Goal: Communication & Community: Answer question/provide support

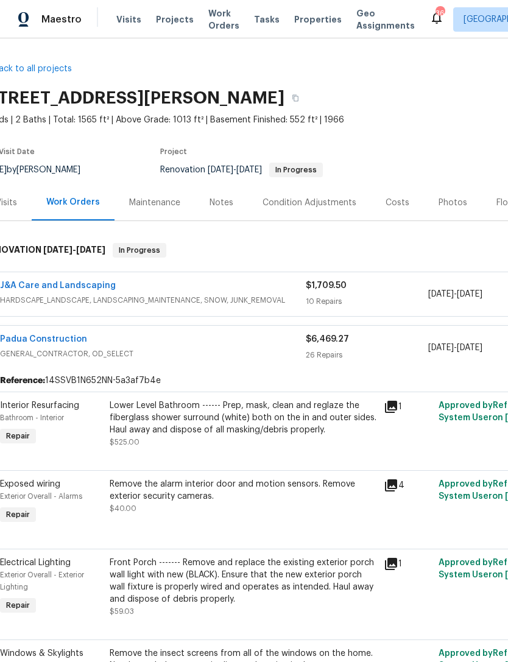
scroll to position [0, 19]
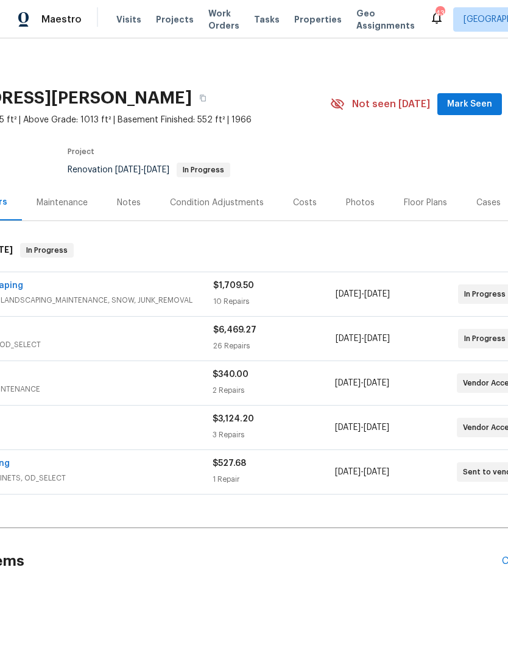
scroll to position [0, 126]
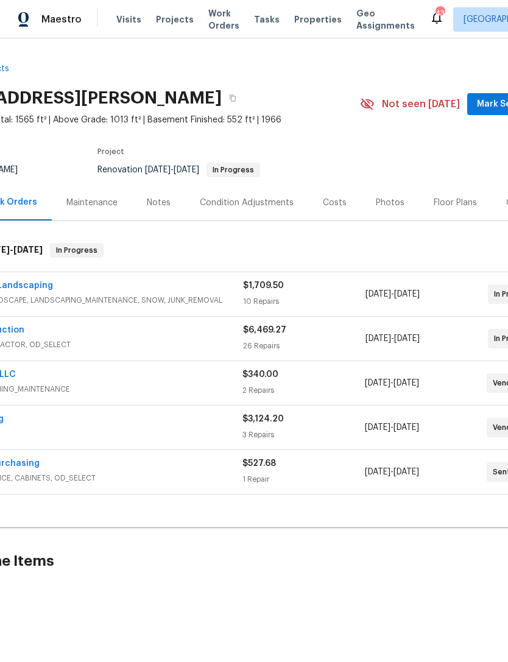
scroll to position [0, 108]
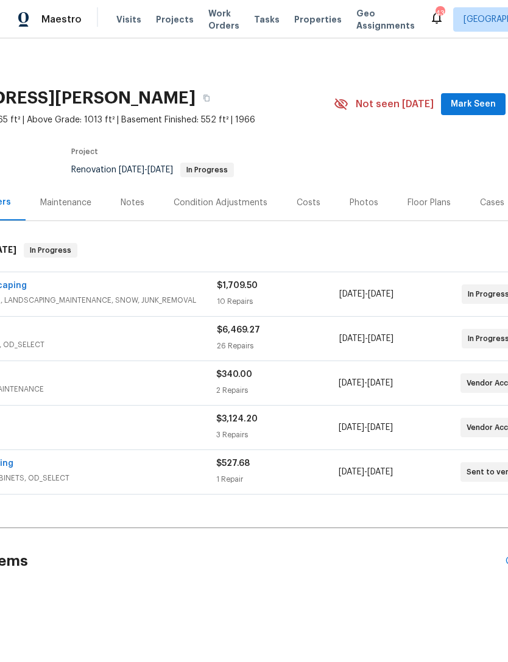
click at [477, 103] on span "Mark Seen" at bounding box center [473, 104] width 45 height 15
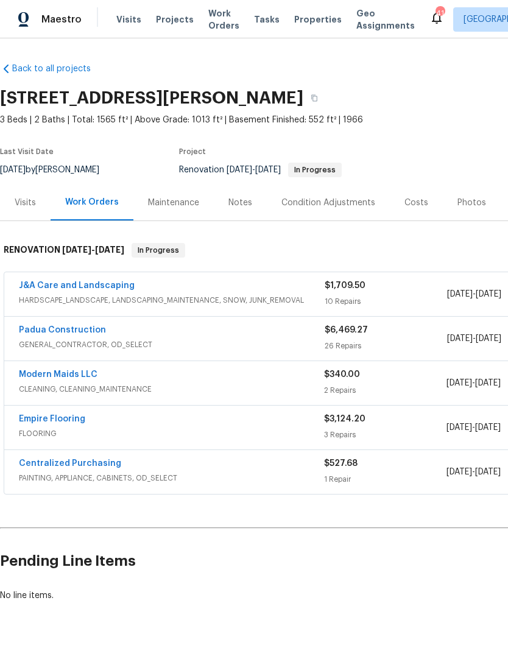
scroll to position [0, 0]
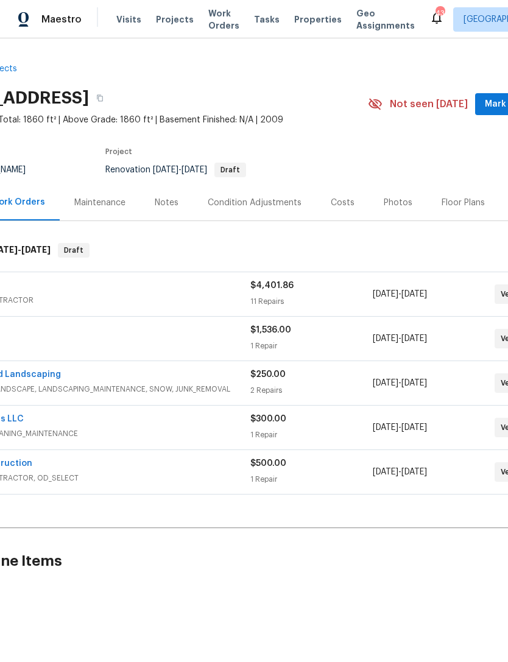
scroll to position [0, 88]
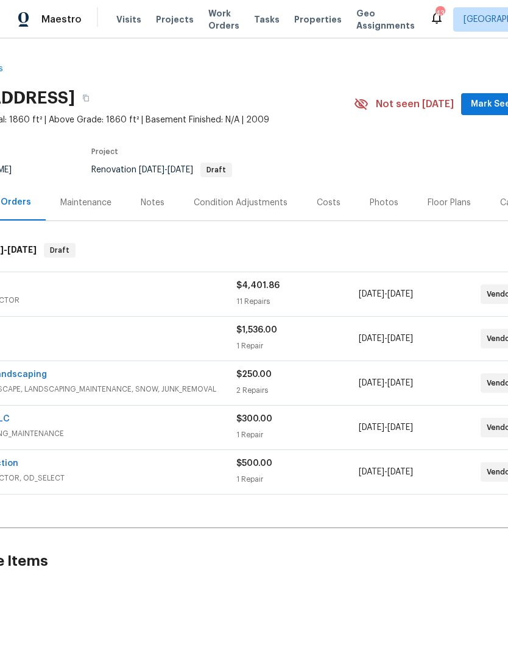
click at [486, 105] on span "Mark Seen" at bounding box center [493, 104] width 45 height 15
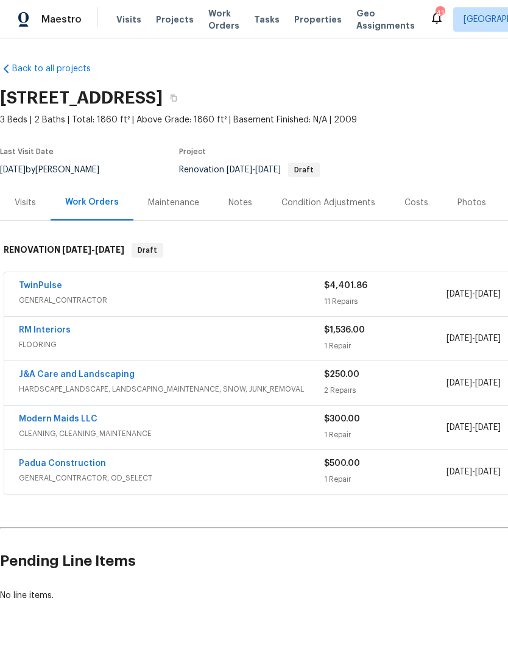
scroll to position [0, 0]
click at [310, 1] on div "Maestro Visits Projects Work Orders Tasks Properties Geo Assignments 41 Raleigh…" at bounding box center [254, 19] width 508 height 38
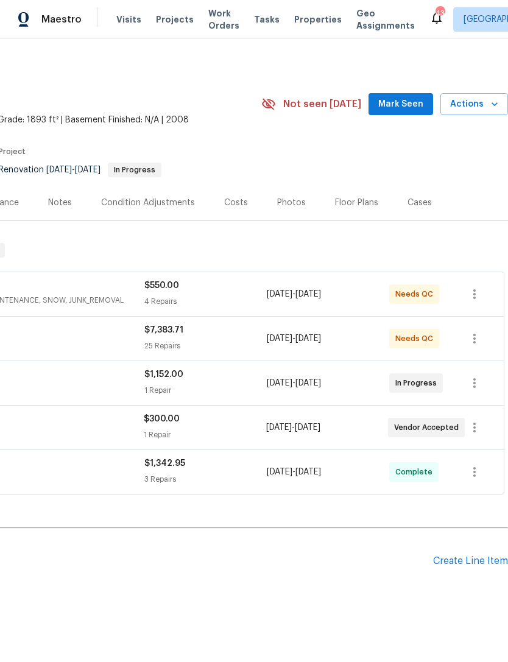
scroll to position [0, 180]
click at [412, 108] on span "Mark Seen" at bounding box center [400, 104] width 45 height 15
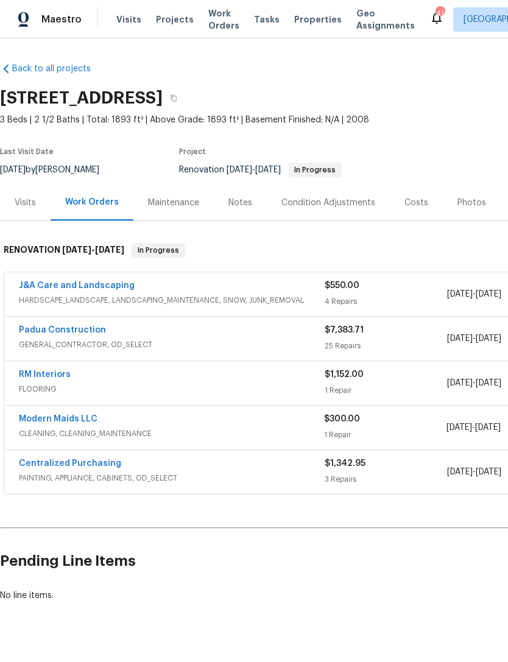
scroll to position [0, 0]
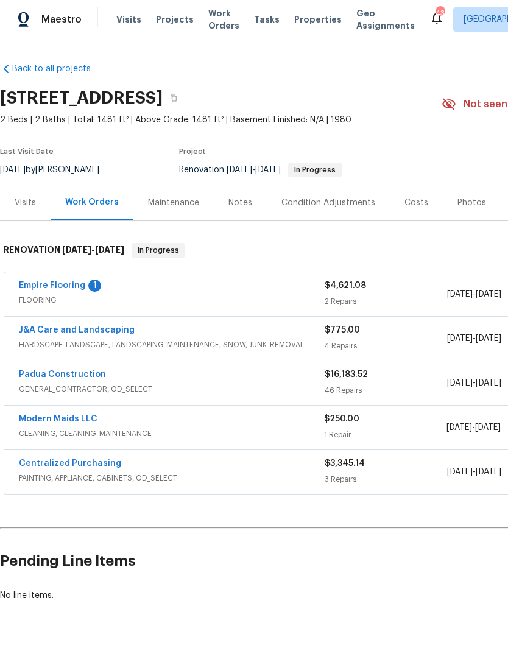
click at [82, 286] on link "Empire Flooring" at bounding box center [52, 286] width 66 height 9
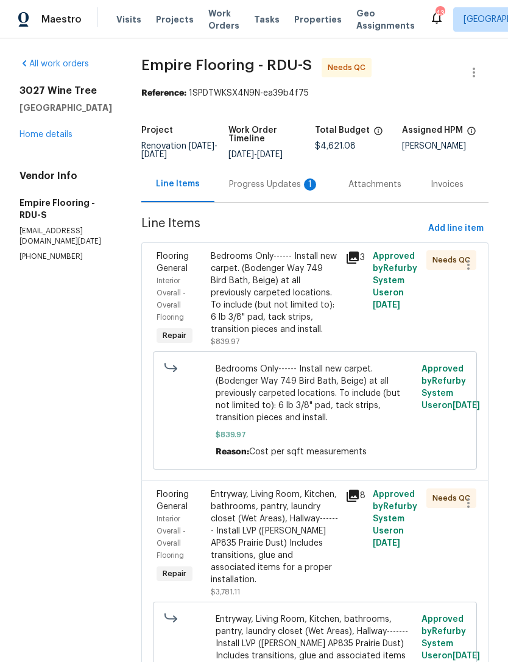
click at [279, 191] on div "Progress Updates 1" at bounding box center [274, 185] width 90 height 12
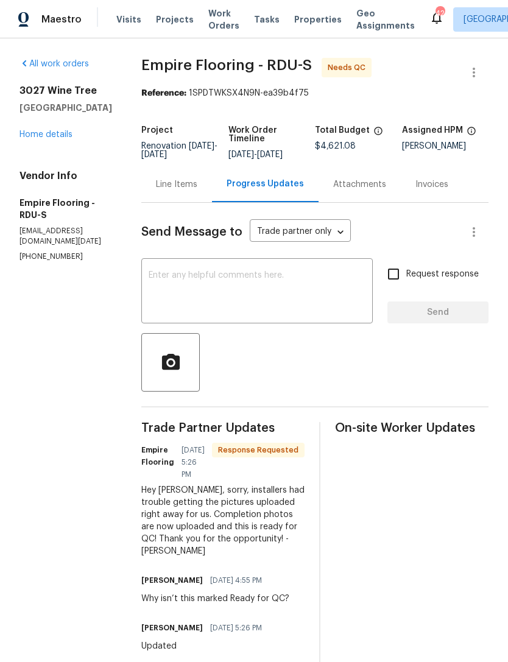
click at [194, 191] on div "Line Items" at bounding box center [176, 185] width 41 height 12
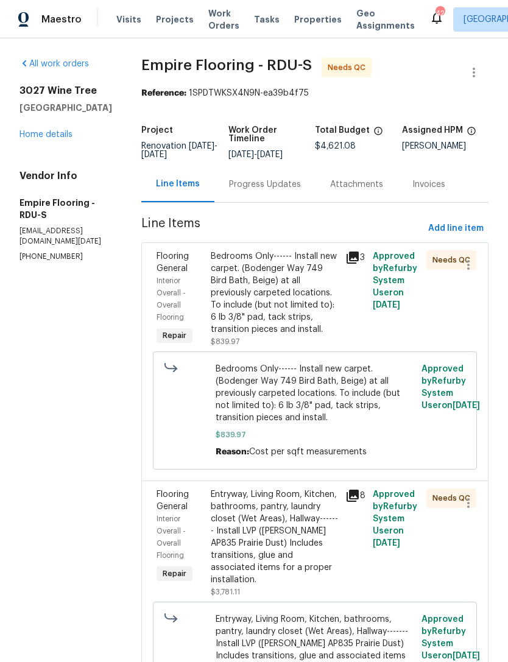
click at [293, 305] on div "Bedrooms Only------ Install new carpet. (Bodenger Way 749 Bird Bath, Beige) at …" at bounding box center [275, 292] width 128 height 85
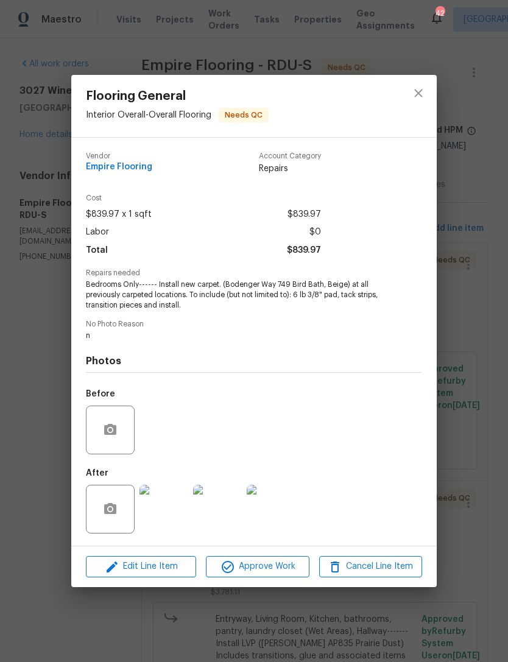
click at [179, 523] on img at bounding box center [164, 509] width 49 height 49
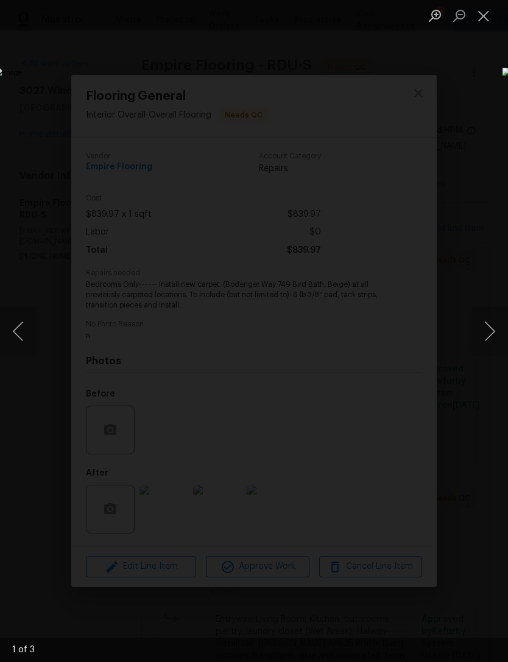
click at [493, 15] on button "Close lightbox" at bounding box center [484, 15] width 24 height 21
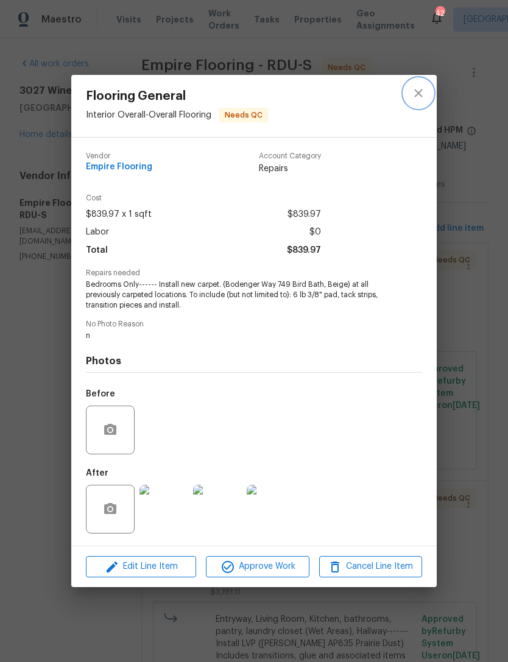
click at [419, 97] on icon "close" at bounding box center [418, 93] width 15 height 15
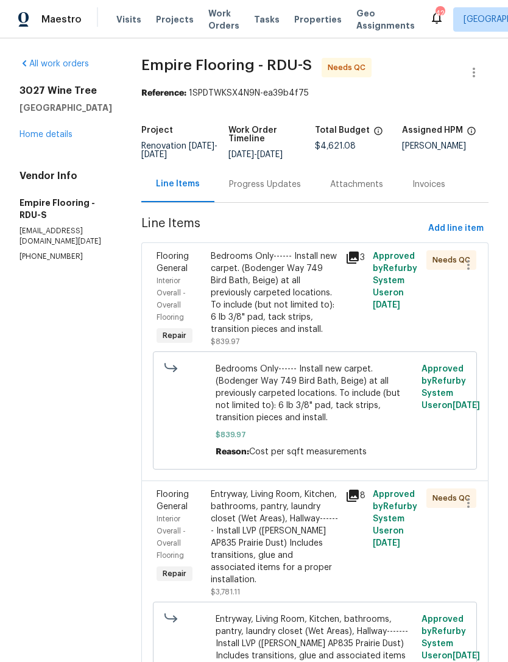
click at [300, 538] on div "Entryway, Living Room, Kitchen, bathrooms, pantry, laundry closet (Wet Areas), …" at bounding box center [275, 538] width 128 height 98
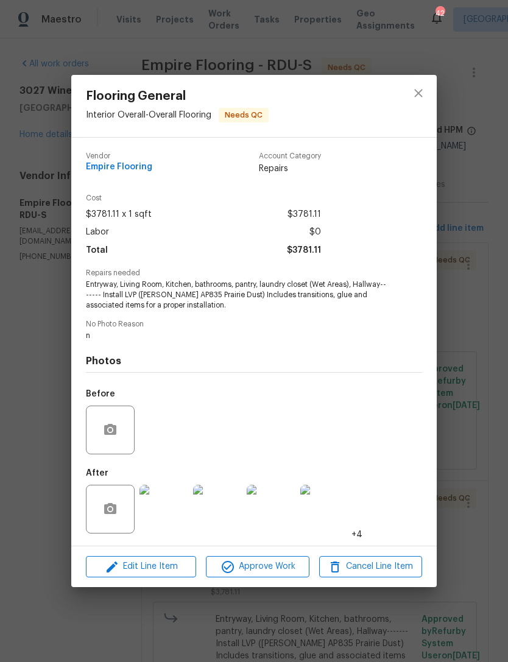
click at [169, 513] on img at bounding box center [164, 509] width 49 height 49
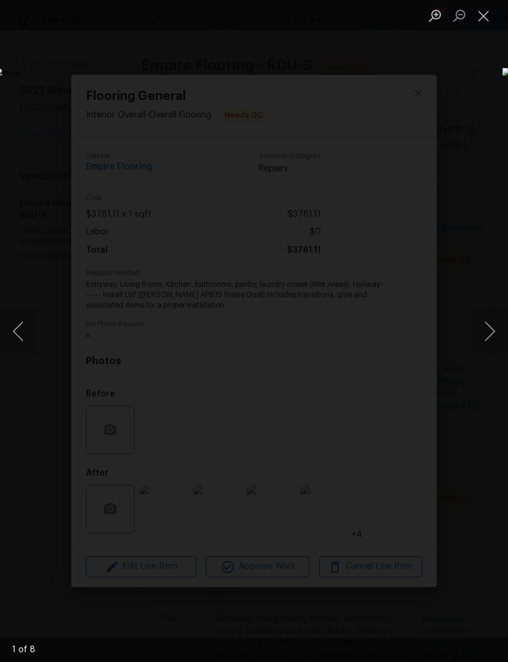
click at [494, 328] on button "Next image" at bounding box center [490, 331] width 37 height 49
click at [499, 323] on button "Next image" at bounding box center [490, 331] width 37 height 49
click at [492, 325] on button "Next image" at bounding box center [490, 331] width 37 height 49
click at [499, 326] on button "Next image" at bounding box center [490, 331] width 37 height 49
click at [495, 315] on button "Next image" at bounding box center [490, 331] width 37 height 49
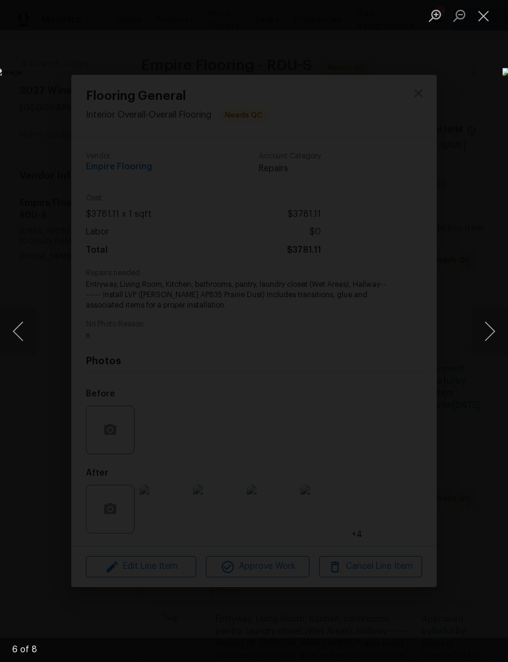
click at [500, 313] on button "Next image" at bounding box center [490, 331] width 37 height 49
click at [500, 310] on button "Next image" at bounding box center [490, 331] width 37 height 49
click at [498, 313] on button "Next image" at bounding box center [490, 331] width 37 height 49
click at [499, 312] on button "Next image" at bounding box center [490, 331] width 37 height 49
click at [489, 314] on button "Next image" at bounding box center [490, 331] width 37 height 49
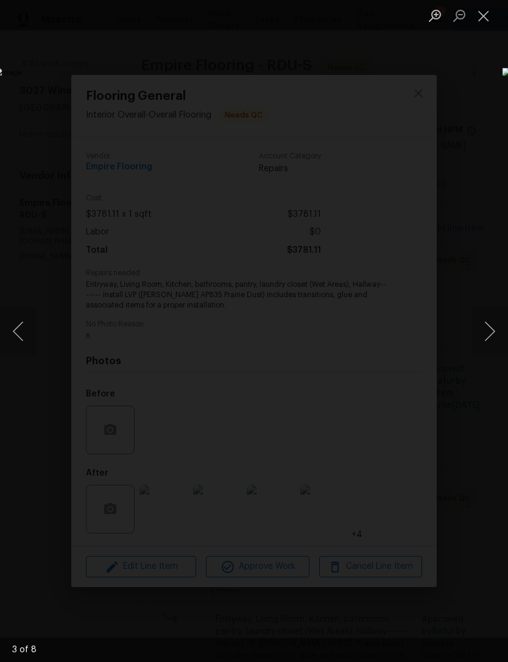
click at [496, 312] on button "Next image" at bounding box center [490, 331] width 37 height 49
click at [492, 317] on button "Next image" at bounding box center [490, 331] width 37 height 49
click at [495, 315] on button "Next image" at bounding box center [490, 331] width 37 height 49
click at [494, 318] on button "Next image" at bounding box center [490, 331] width 37 height 49
click at [494, 319] on button "Next image" at bounding box center [490, 331] width 37 height 49
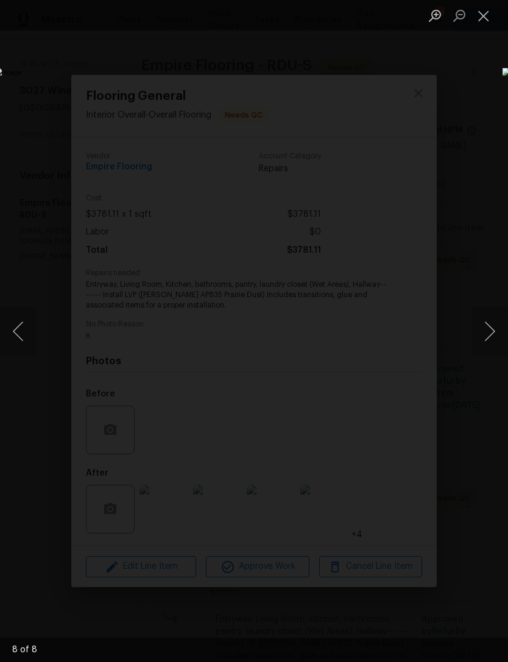
click at [497, 320] on button "Next image" at bounding box center [490, 331] width 37 height 49
click at [497, 318] on button "Next image" at bounding box center [490, 331] width 37 height 49
click at [497, 313] on button "Next image" at bounding box center [490, 331] width 37 height 49
click at [489, 8] on button "Close lightbox" at bounding box center [484, 15] width 24 height 21
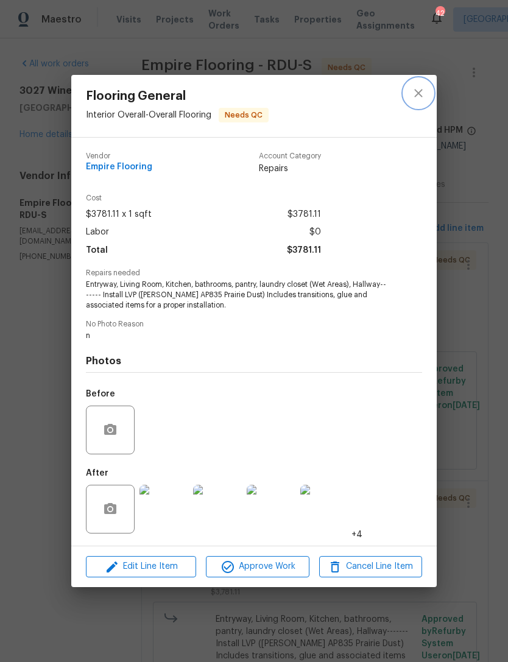
click at [425, 93] on icon "close" at bounding box center [418, 93] width 15 height 15
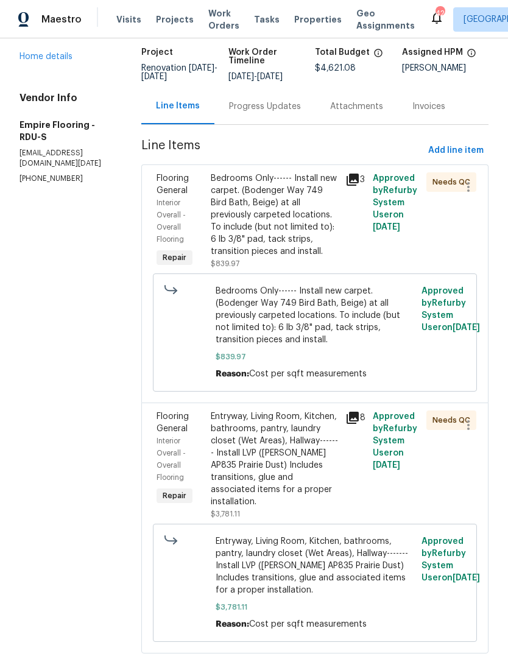
scroll to position [77, 0]
click at [327, 461] on div "Entryway, Living Room, Kitchen, bathrooms, pantry, laundry closet (Wet Areas), …" at bounding box center [275, 460] width 128 height 98
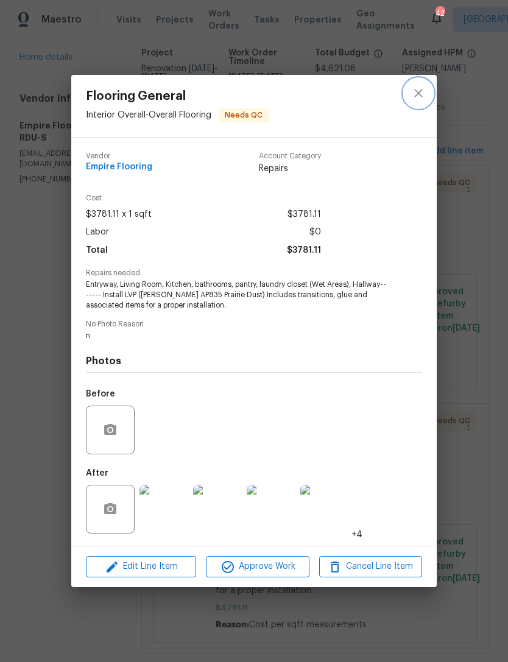
click at [421, 87] on icon "close" at bounding box center [418, 93] width 15 height 15
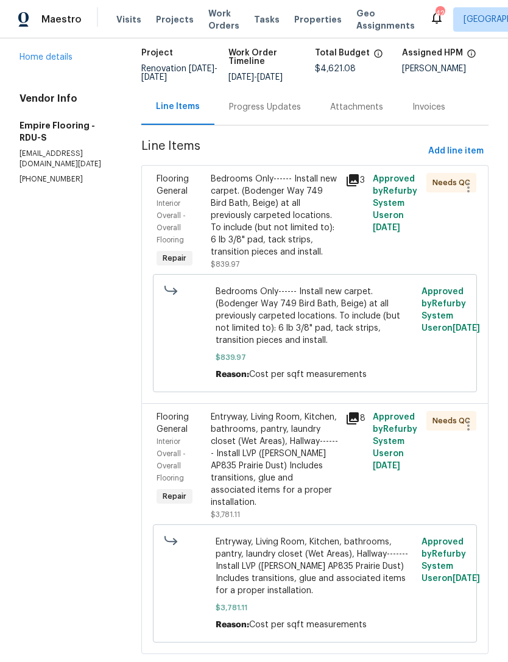
click at [280, 113] on div "Progress Updates" at bounding box center [265, 107] width 72 height 12
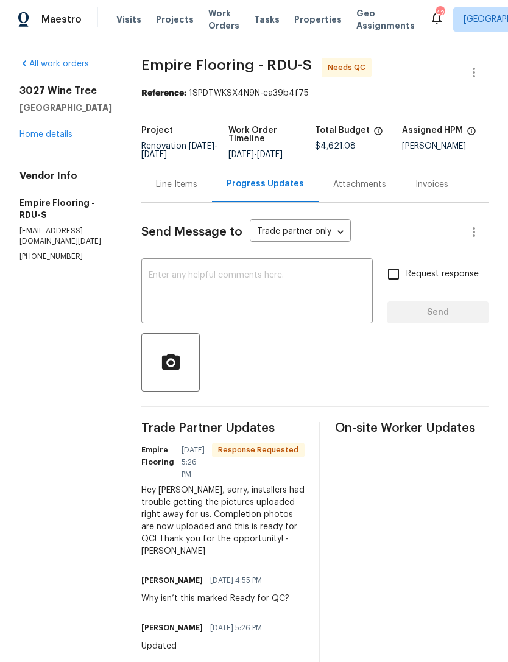
click at [310, 314] on textarea at bounding box center [257, 292] width 217 height 43
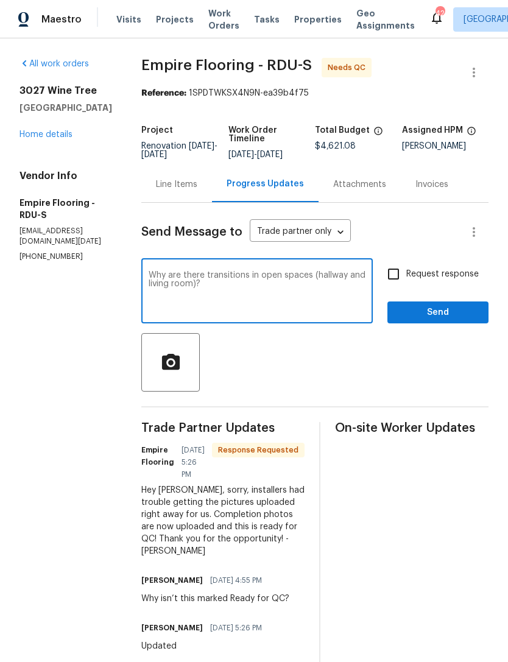
type textarea "Why are there transitions in open spaces (hallway and living room)?"
click at [389, 277] on input "Request response" at bounding box center [394, 274] width 26 height 26
checkbox input "true"
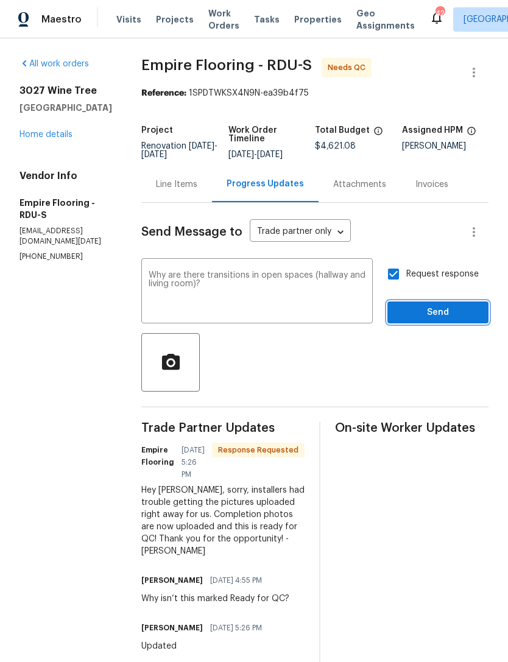
click at [440, 321] on span "Send" at bounding box center [438, 312] width 82 height 15
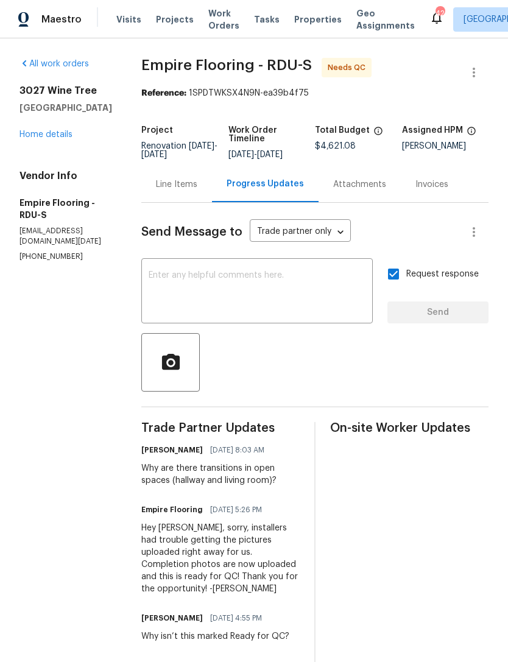
click at [190, 191] on div "Line Items" at bounding box center [176, 185] width 41 height 12
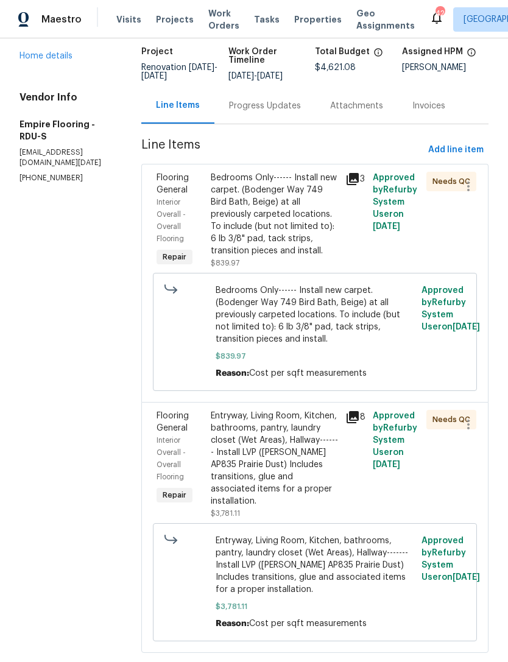
scroll to position [77, 0]
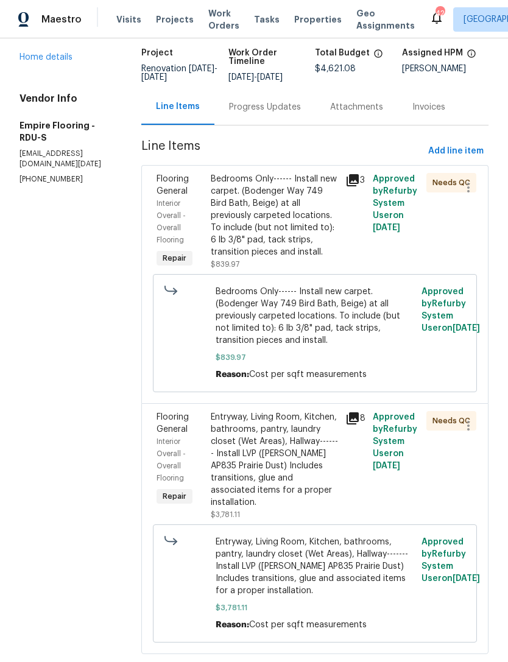
click at [308, 478] on div "Entryway, Living Room, Kitchen, bathrooms, pantry, laundry closet (Wet Areas), …" at bounding box center [275, 460] width 128 height 98
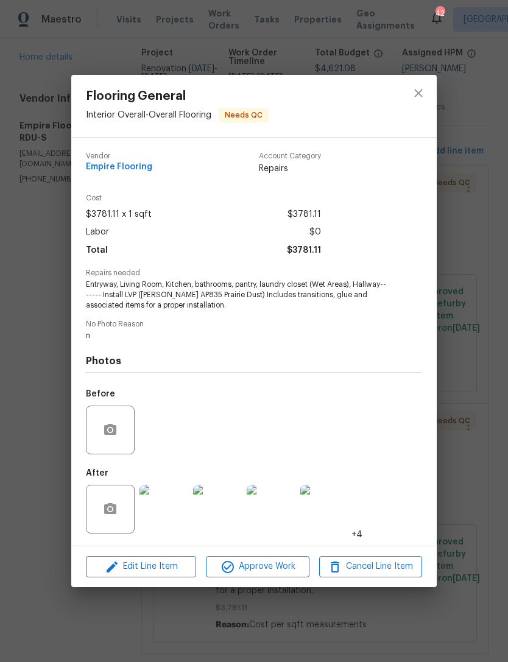
click at [222, 506] on img at bounding box center [217, 509] width 49 height 49
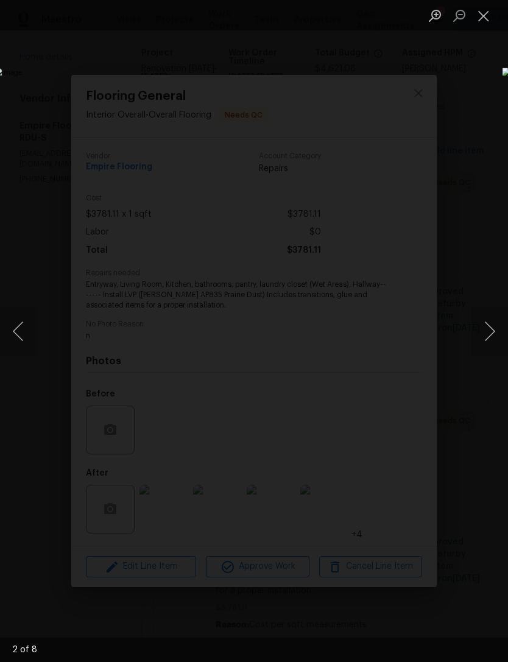
click at [481, 327] on button "Next image" at bounding box center [490, 331] width 37 height 49
click at [480, 333] on button "Next image" at bounding box center [490, 331] width 37 height 49
click at [481, 332] on button "Next image" at bounding box center [490, 331] width 37 height 49
click at [488, 330] on button "Next image" at bounding box center [490, 331] width 37 height 49
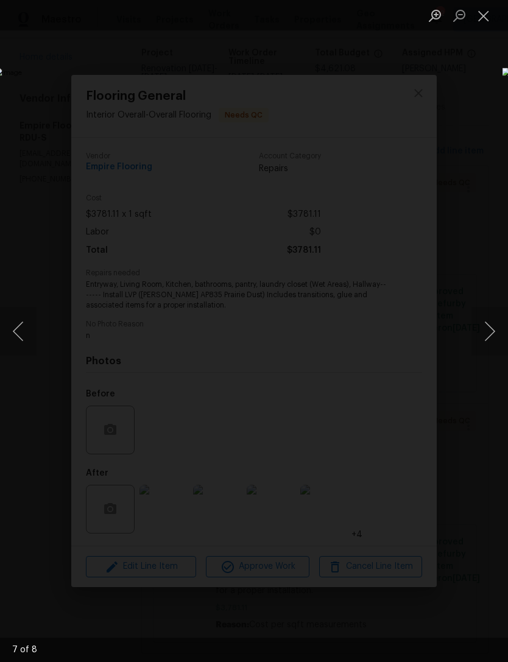
click at [491, 327] on button "Next image" at bounding box center [490, 331] width 37 height 49
click at [494, 324] on button "Next image" at bounding box center [490, 331] width 37 height 49
click at [494, 323] on button "Next image" at bounding box center [490, 331] width 37 height 49
click at [323, 65] on div "Lightbox" at bounding box center [254, 331] width 508 height 662
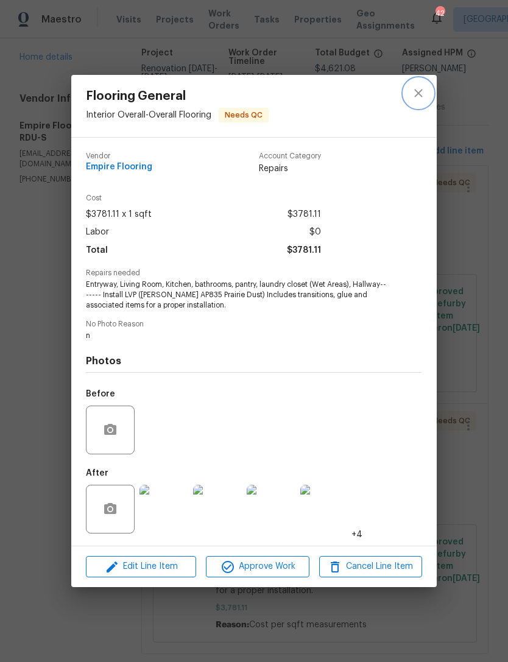
click at [424, 83] on button "close" at bounding box center [418, 93] width 29 height 29
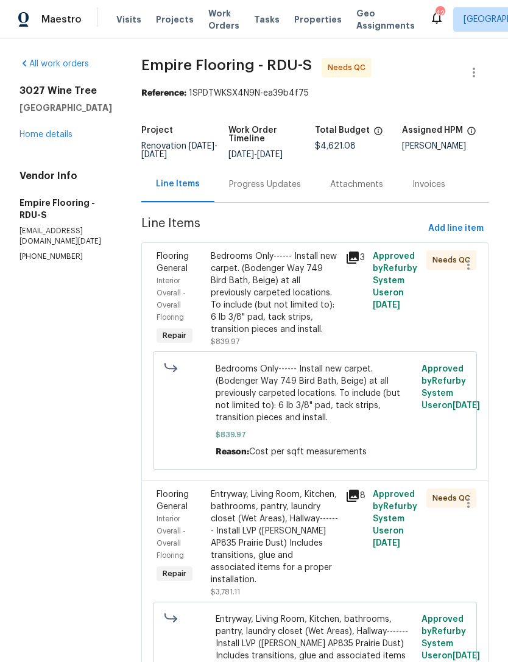
scroll to position [0, 0]
click at [48, 130] on link "Home details" at bounding box center [46, 134] width 53 height 9
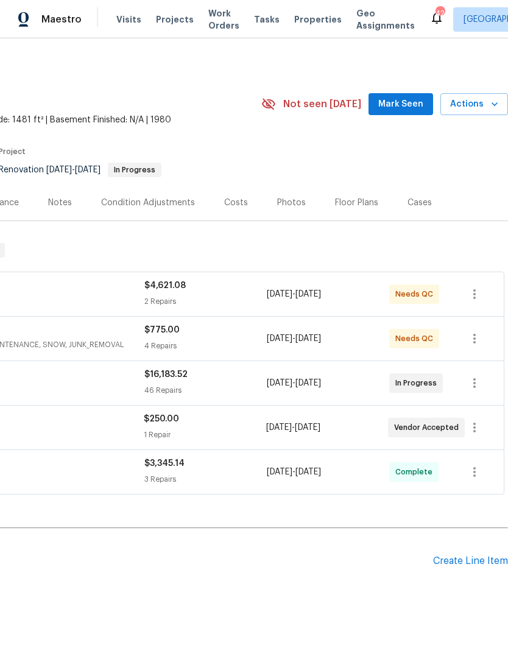
scroll to position [0, 180]
click at [409, 99] on span "Mark Seen" at bounding box center [400, 104] width 45 height 15
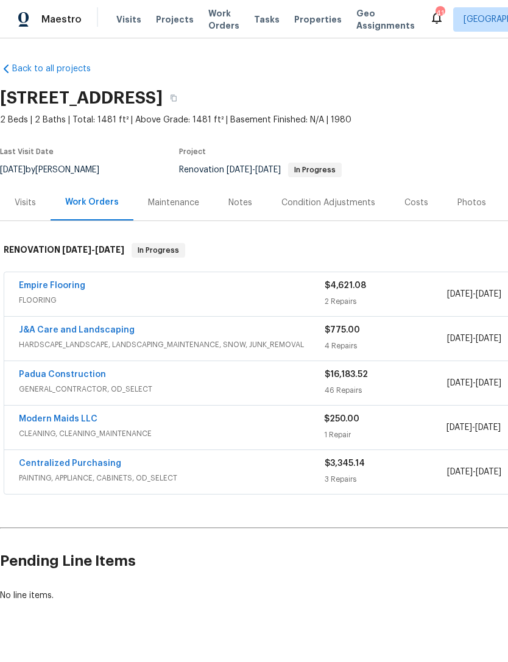
scroll to position [0, 0]
click at [52, 283] on link "Empire Flooring" at bounding box center [52, 286] width 66 height 9
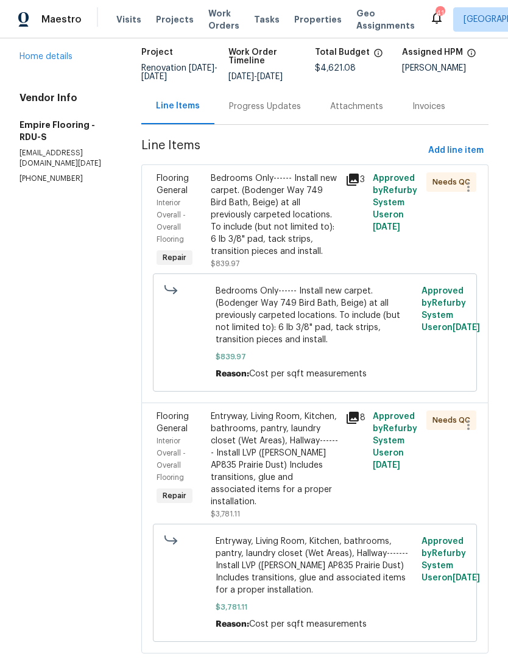
scroll to position [77, 0]
click at [306, 508] on div "Entryway, Living Room, Kitchen, bathrooms, pantry, laundry closet (Wet Areas), …" at bounding box center [275, 460] width 128 height 98
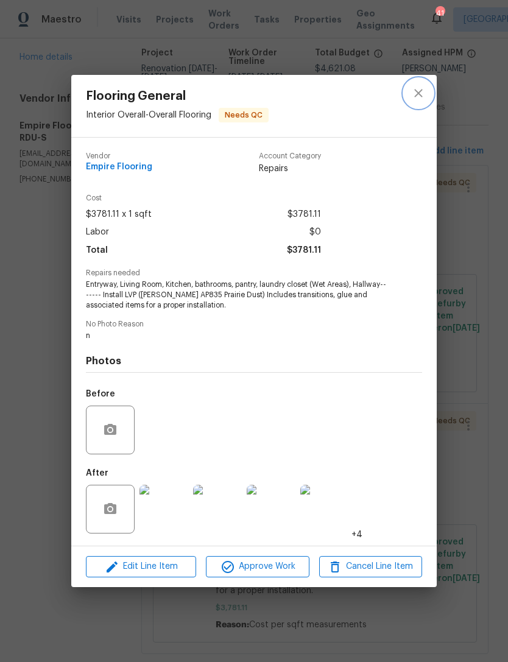
click at [428, 88] on button "close" at bounding box center [418, 93] width 29 height 29
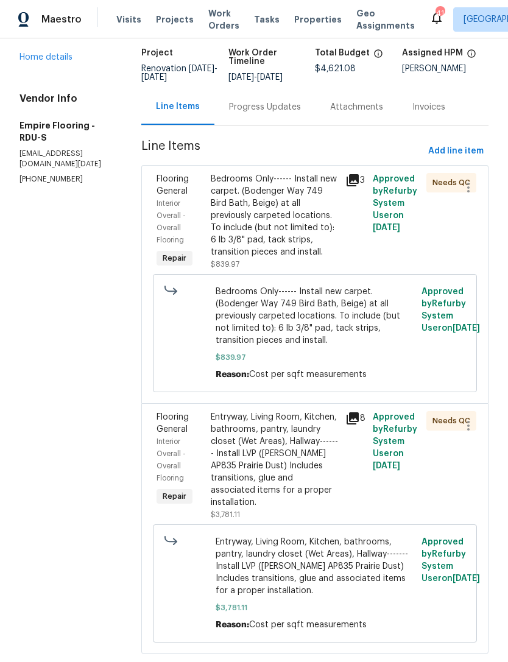
click at [275, 113] on div "Progress Updates" at bounding box center [265, 107] width 72 height 12
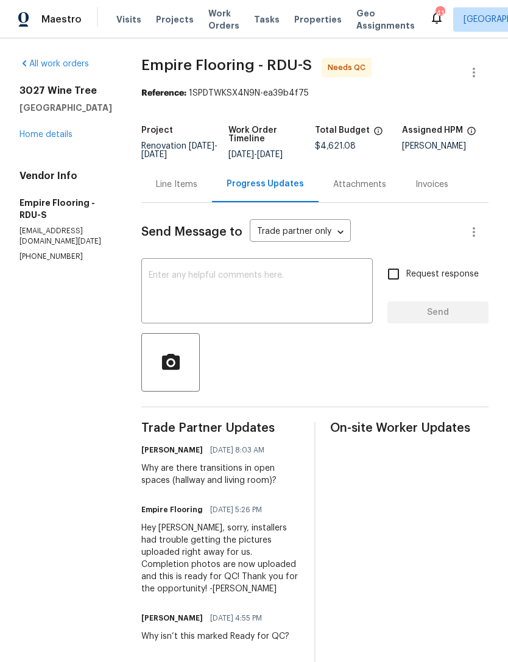
click at [207, 286] on textarea at bounding box center [257, 292] width 217 height 43
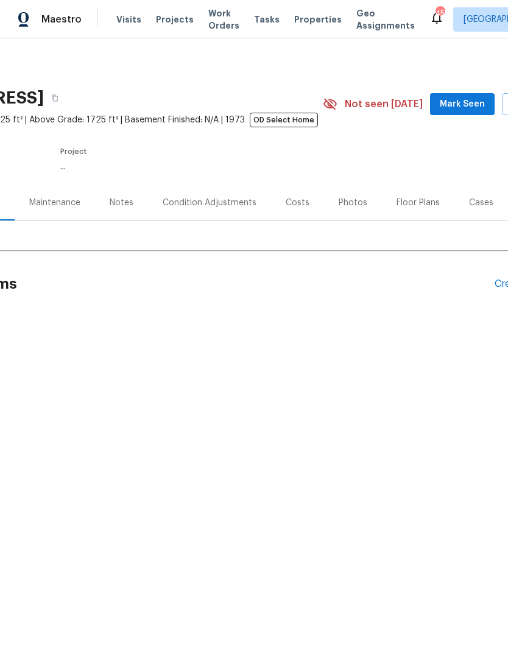
scroll to position [0, 126]
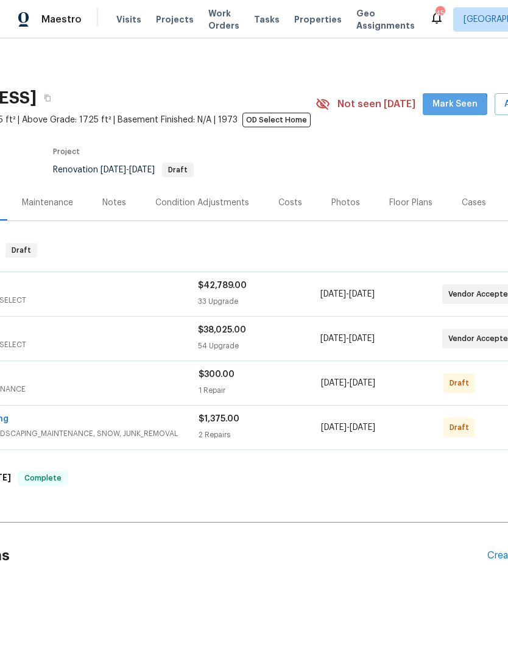
click at [459, 106] on span "Mark Seen" at bounding box center [455, 104] width 45 height 15
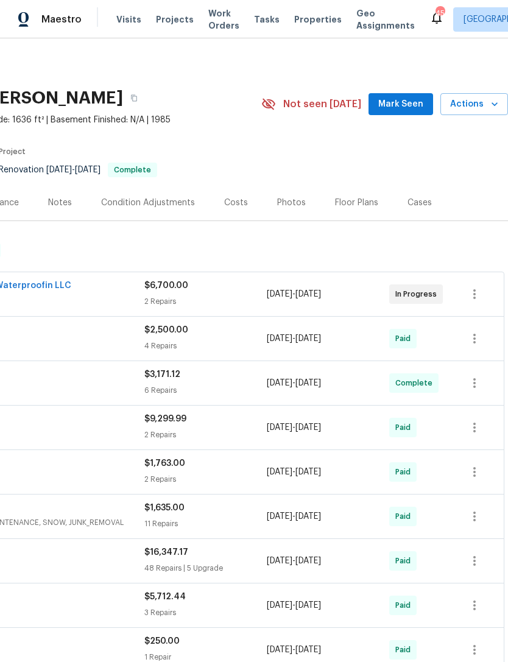
scroll to position [0, 180]
click at [417, 101] on span "Mark Seen" at bounding box center [400, 104] width 45 height 15
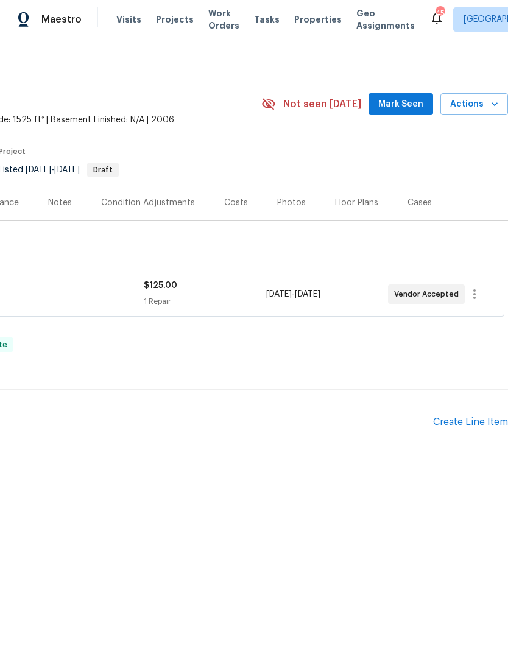
scroll to position [0, 180]
click at [406, 105] on span "Mark Seen" at bounding box center [400, 104] width 45 height 15
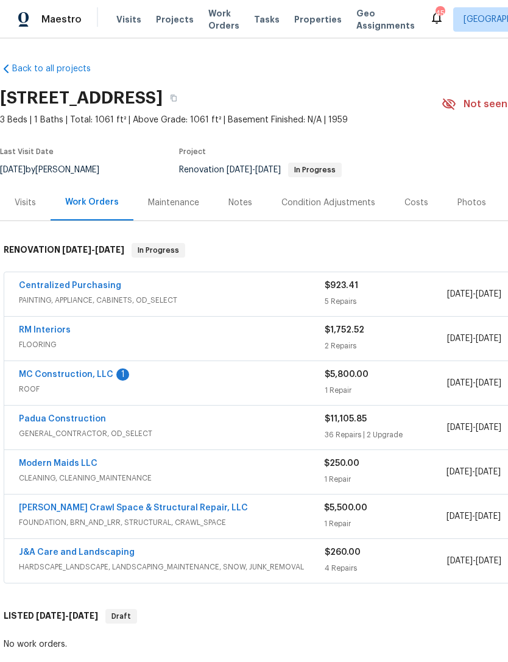
click at [102, 378] on link "MC Construction, LLC" at bounding box center [66, 375] width 94 height 9
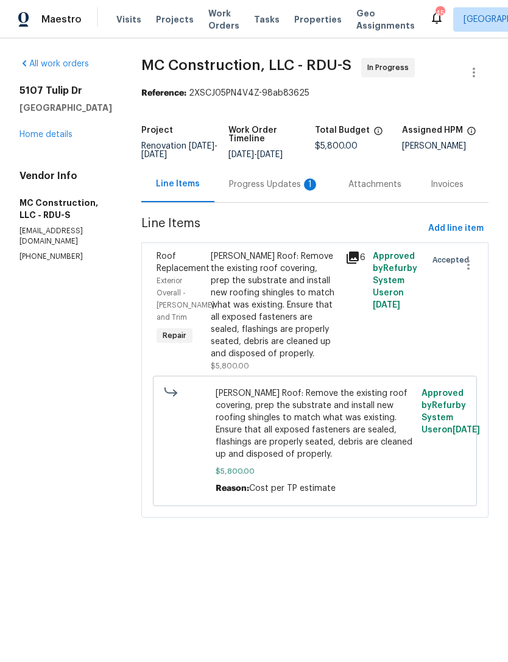
click at [277, 193] on div "Progress Updates 1" at bounding box center [274, 184] width 119 height 36
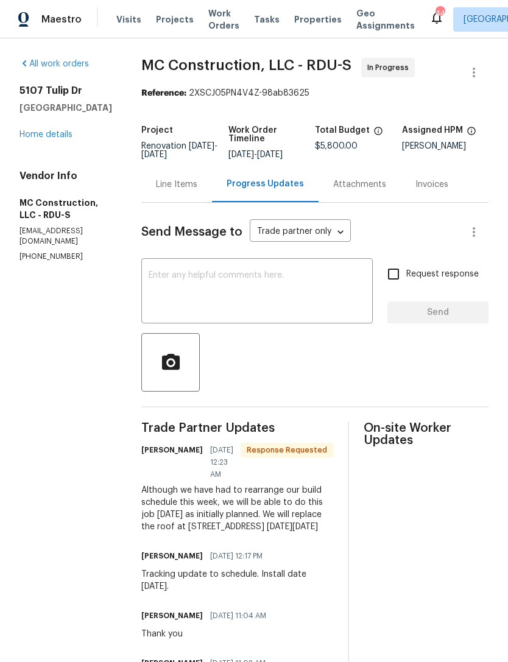
click at [212, 286] on textarea at bounding box center [257, 292] width 217 height 43
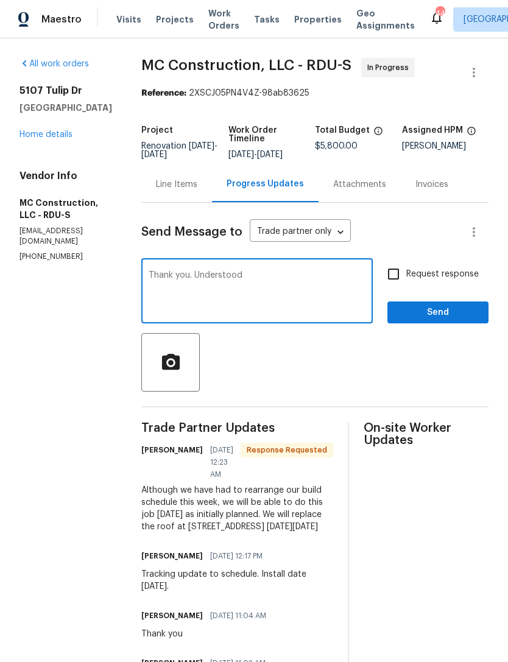
type textarea "Thank you. Understood"
click at [429, 311] on span "Send" at bounding box center [438, 312] width 82 height 15
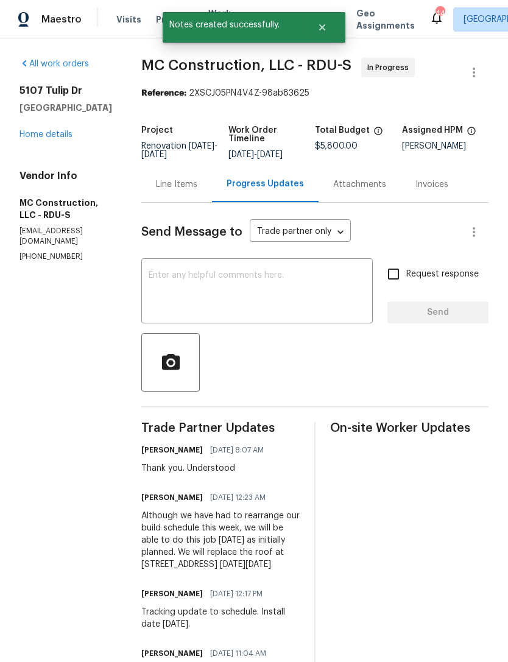
click at [40, 139] on link "Home details" at bounding box center [46, 134] width 53 height 9
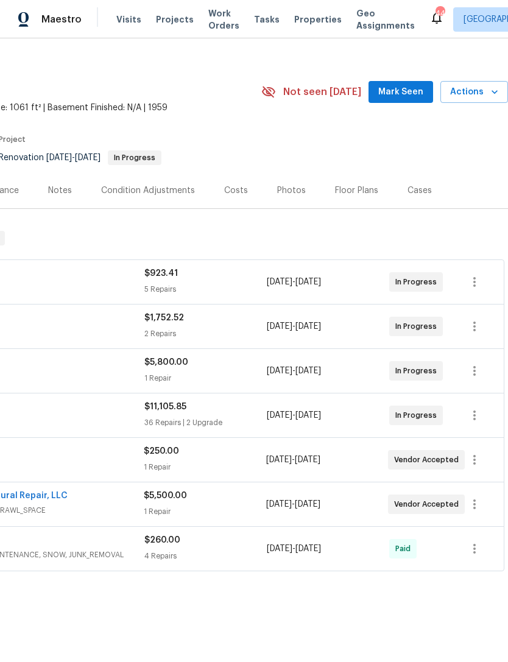
scroll to position [12, 180]
click at [485, 371] on button "button" at bounding box center [474, 371] width 29 height 29
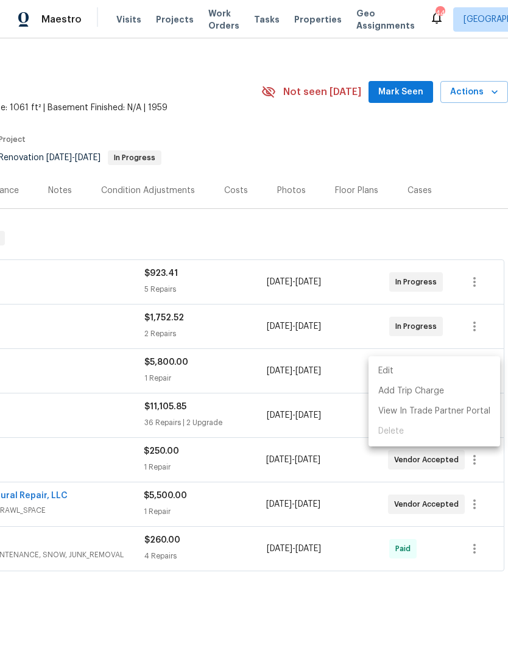
click at [388, 371] on li "Edit" at bounding box center [435, 371] width 132 height 20
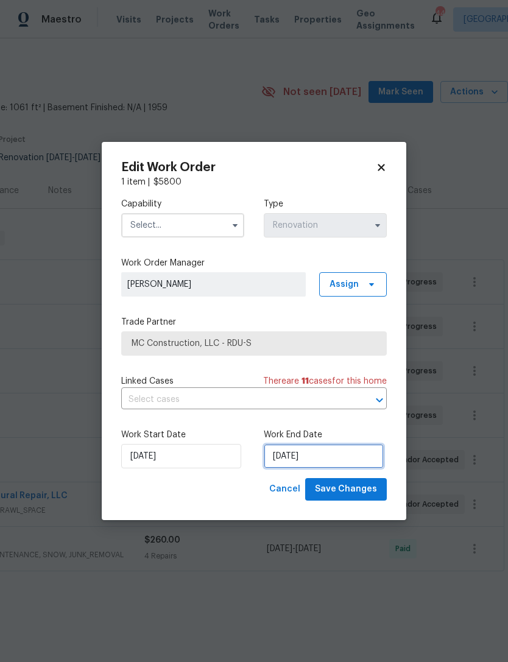
click at [308, 456] on input "9/11/2025" at bounding box center [324, 456] width 120 height 24
select select "8"
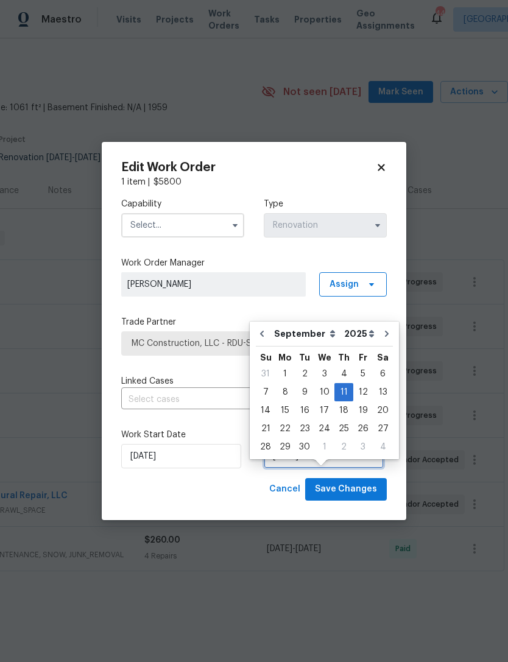
scroll to position [23, 0]
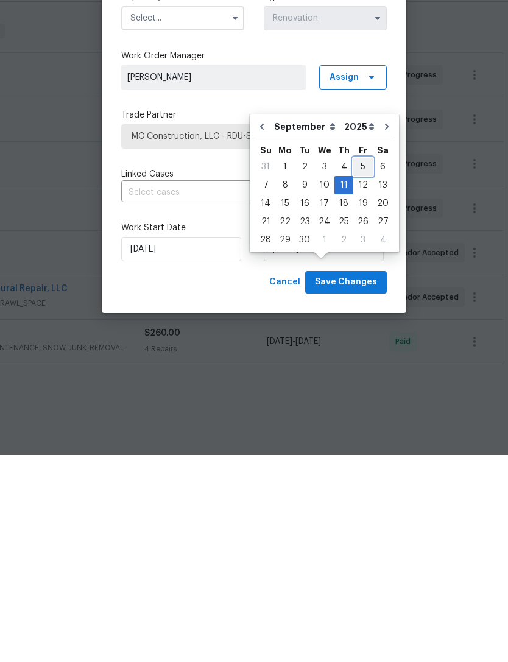
click at [361, 366] on div "5" at bounding box center [363, 374] width 20 height 17
type input "[DATE]"
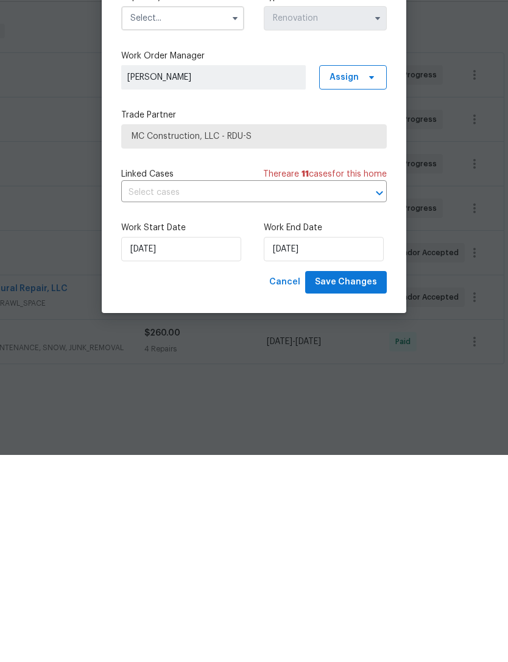
scroll to position [39, 0]
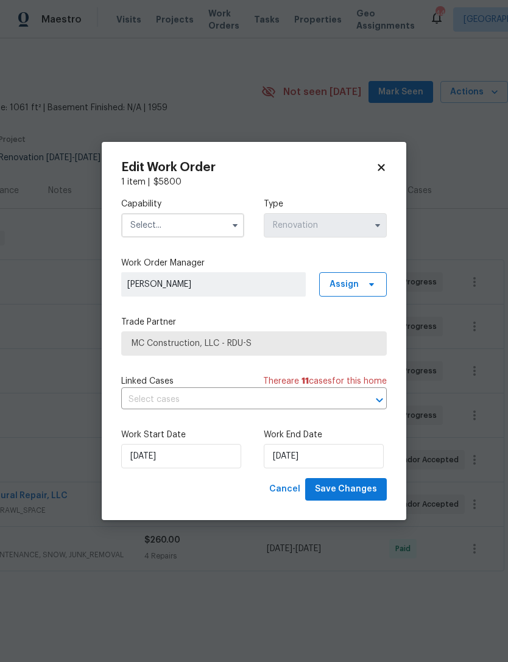
click at [174, 223] on input "text" at bounding box center [182, 225] width 123 height 24
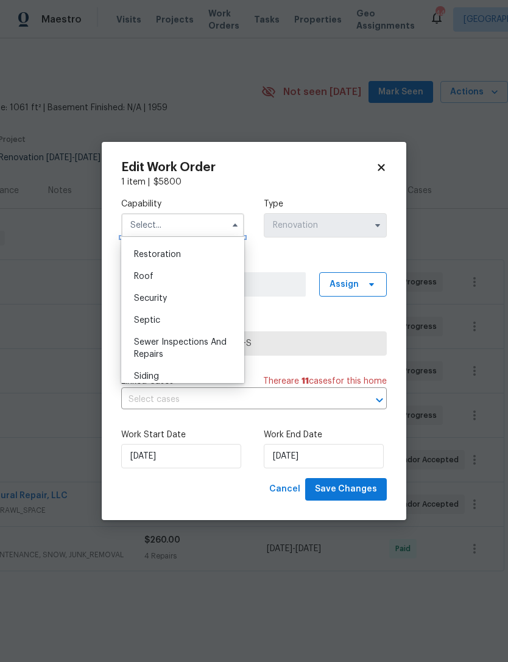
scroll to position [1218, 0]
click at [166, 277] on div "Roof" at bounding box center [182, 276] width 117 height 22
type input "Roof"
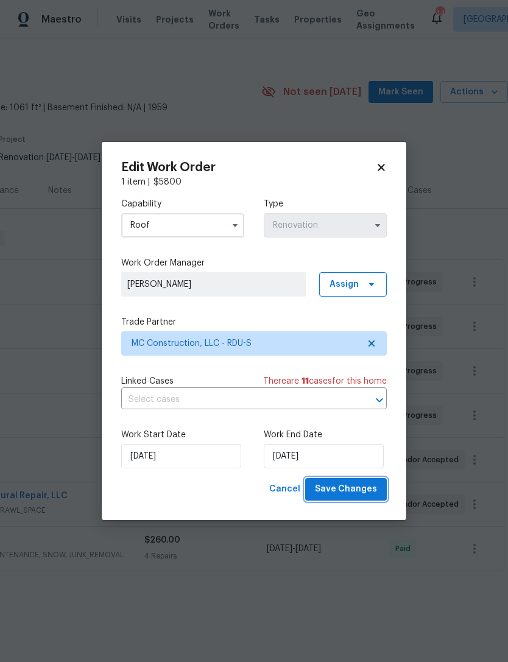
click at [366, 484] on span "Save Changes" at bounding box center [346, 489] width 62 height 15
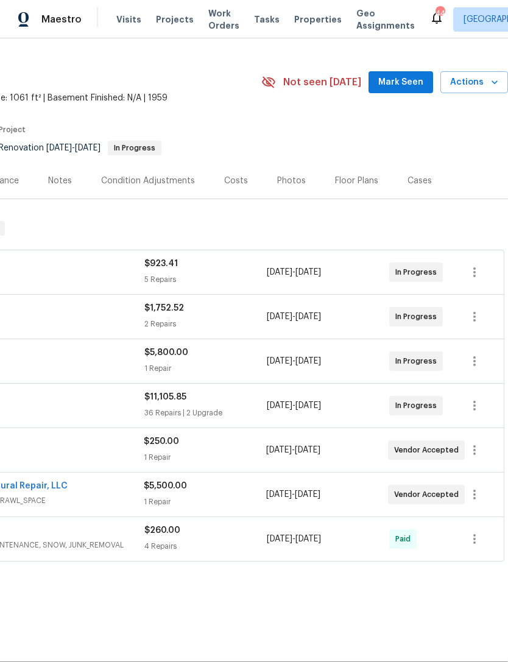
scroll to position [22, 180]
click at [402, 75] on span "Mark Seen" at bounding box center [400, 82] width 45 height 15
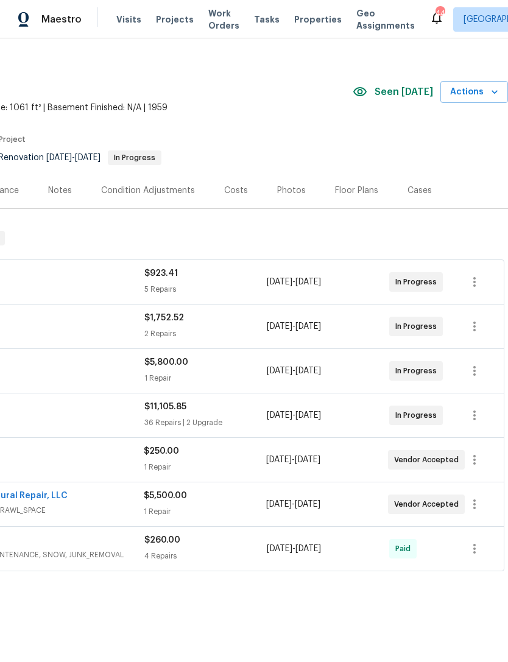
scroll to position [12, 180]
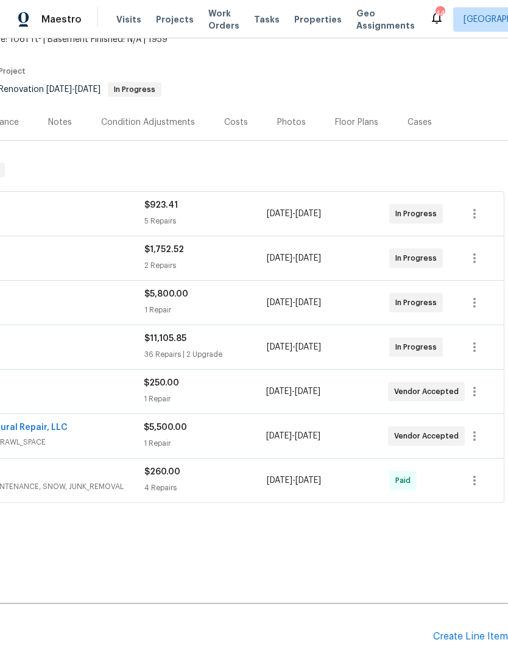
scroll to position [81, 180]
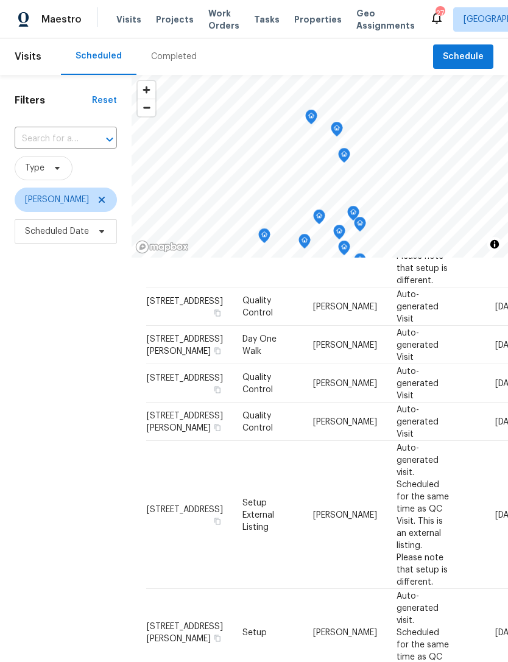
scroll to position [494, 0]
click at [0, 0] on icon at bounding box center [0, 0] width 0 height 0
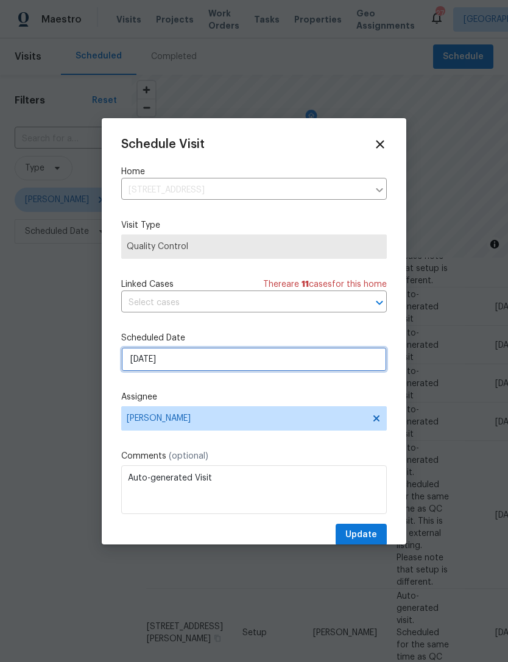
click at [205, 367] on input "9/11/2025" at bounding box center [254, 359] width 266 height 24
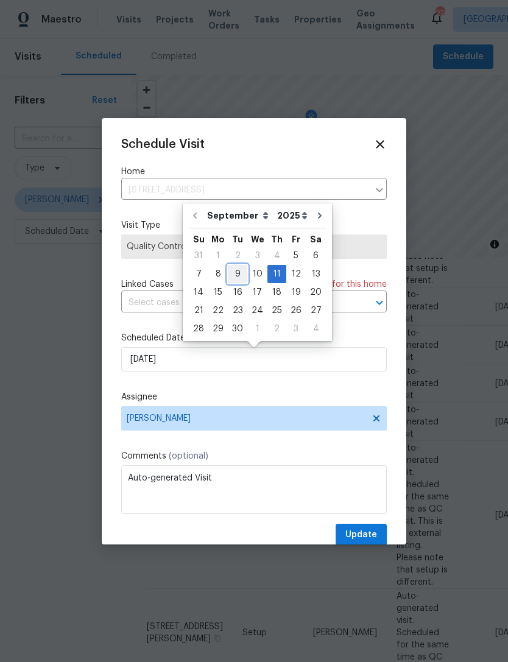
click at [235, 272] on div "9" at bounding box center [238, 274] width 20 height 17
type input "9/9/2025"
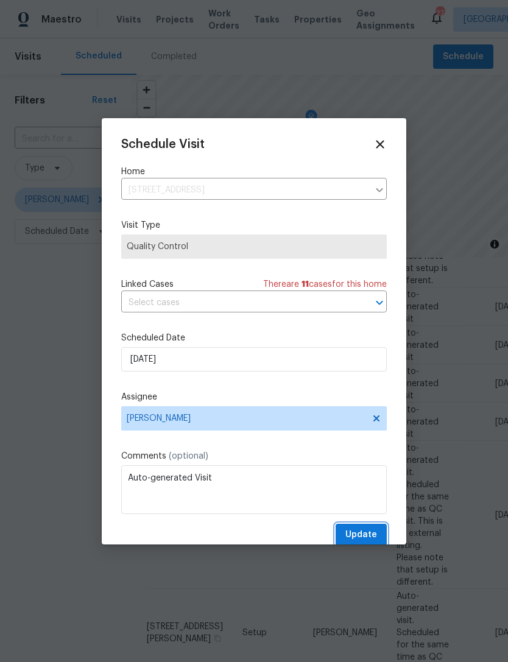
click at [374, 534] on span "Update" at bounding box center [362, 535] width 32 height 15
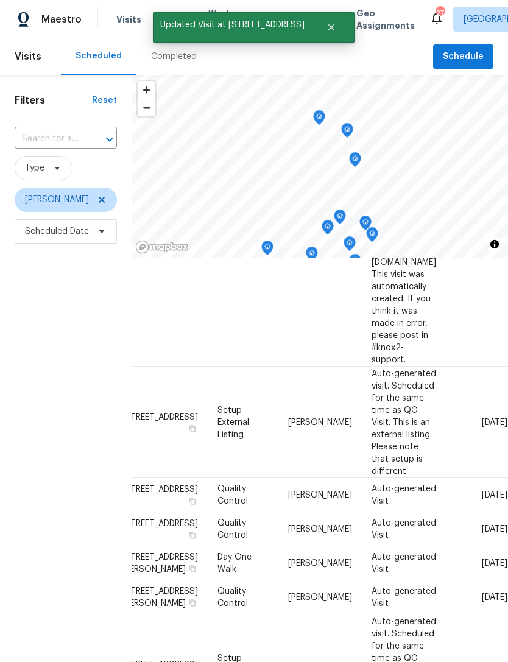
scroll to position [488, 110]
click at [0, 0] on icon at bounding box center [0, 0] width 0 height 0
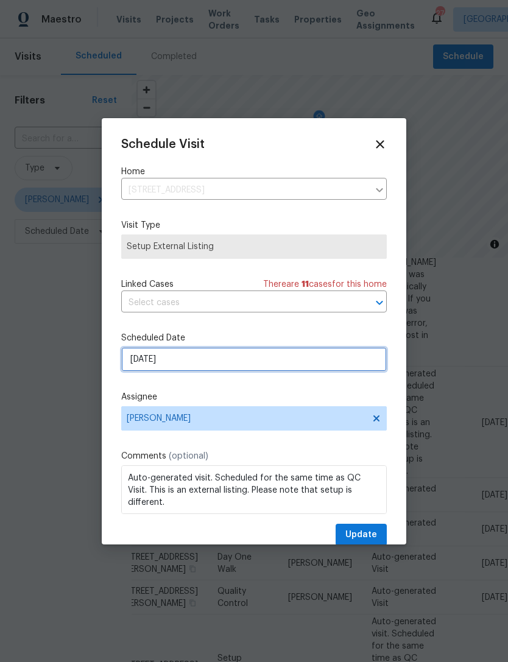
click at [259, 368] on input "9/11/2025" at bounding box center [254, 359] width 266 height 24
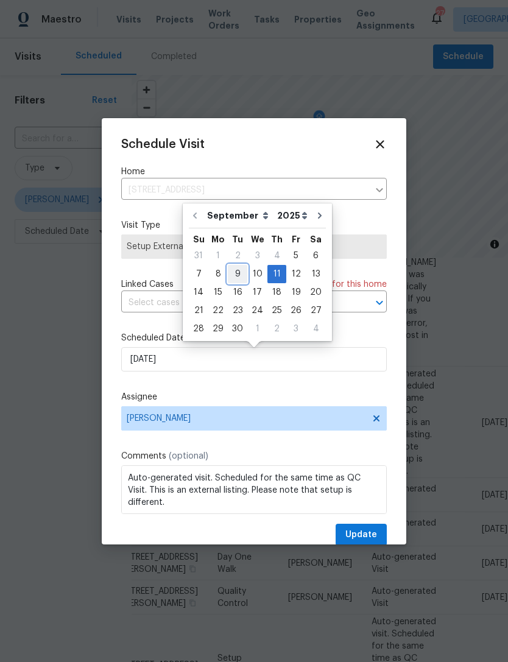
click at [236, 269] on div "9" at bounding box center [238, 274] width 20 height 17
type input "9/9/2025"
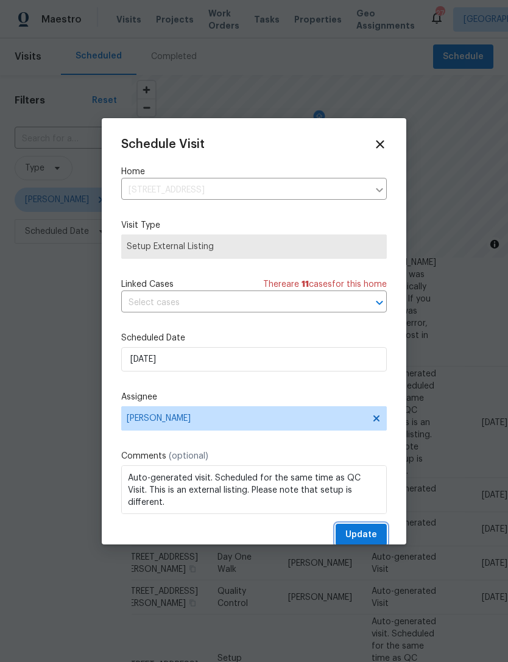
click at [367, 535] on span "Update" at bounding box center [362, 535] width 32 height 15
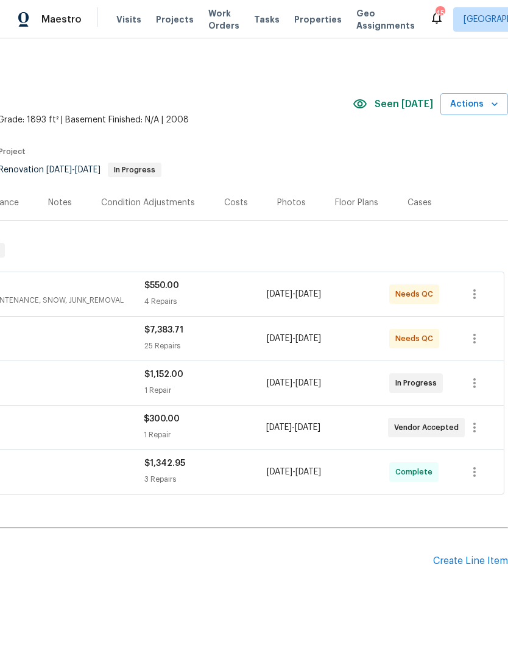
scroll to position [0, 180]
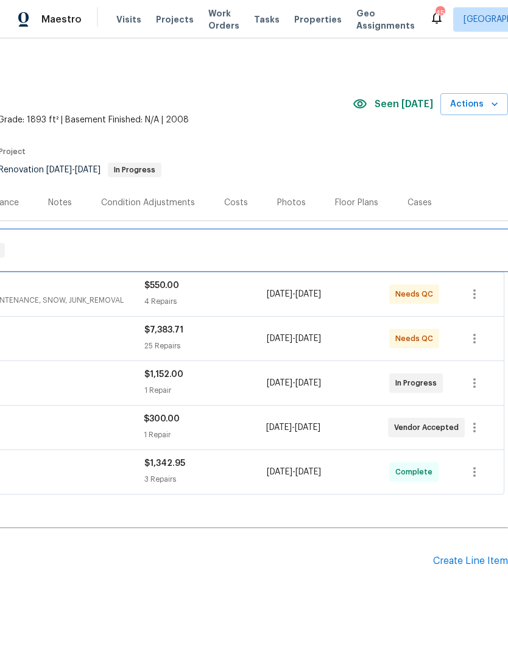
click at [483, 257] on div "RENOVATION [DATE] - [DATE] In Progress" at bounding box center [163, 250] width 681 height 15
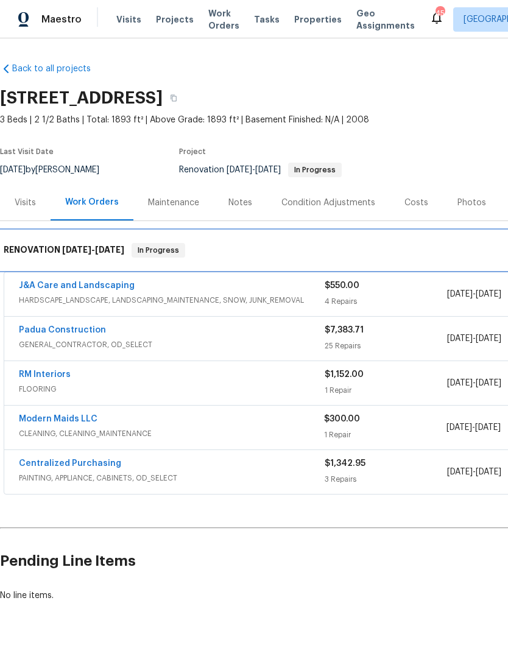
scroll to position [0, 0]
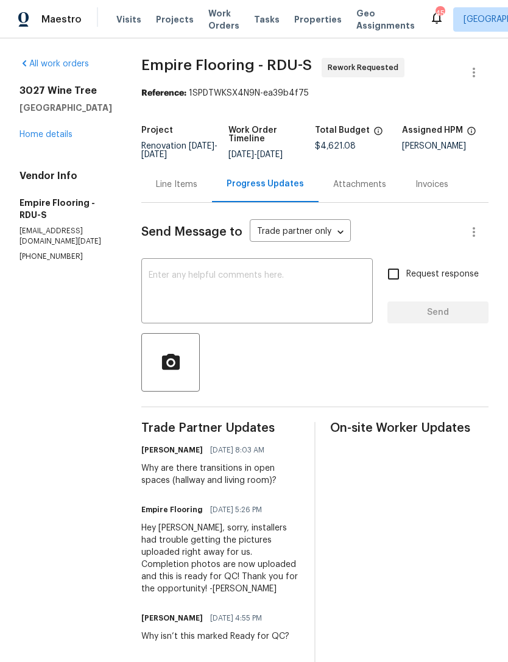
click at [247, 293] on textarea at bounding box center [257, 292] width 217 height 43
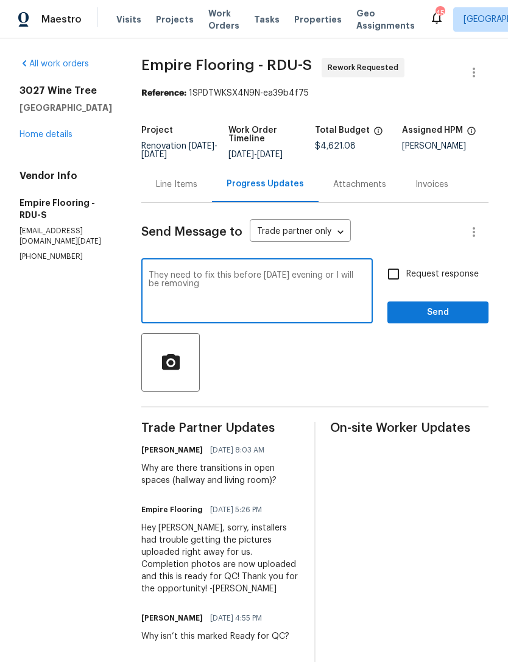
click at [166, 284] on textarea "They need to fix this before [DATE] evening or I will be removing" at bounding box center [257, 292] width 217 height 43
click at [168, 282] on textarea "Unless there’s a really good reason, I don’t know that terThey need to fix this…" at bounding box center [257, 292] width 217 height 43
click at [166, 289] on textarea "Unfortunately, unless there’s a really good reason, I don’t know that terThey n…" at bounding box center [257, 292] width 217 height 43
click at [179, 287] on textarea "Unfortunately, unless there’s a really good reason, I don’t know that terThey n…" at bounding box center [257, 292] width 217 height 43
click at [179, 294] on textarea "Unfortunately, unless there’s a really good reason, I don’t know that terThey n…" at bounding box center [257, 292] width 217 height 43
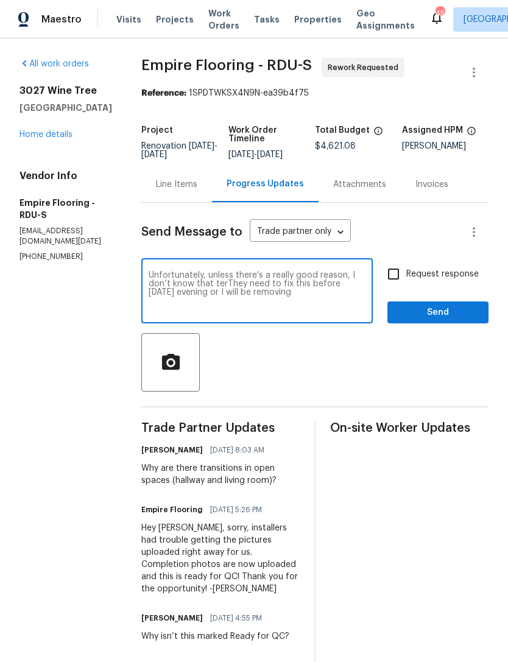
click at [161, 296] on div "Unfortunately, unless there’s a really good reason, I don’t know that terThey n…" at bounding box center [257, 292] width 232 height 62
click at [247, 289] on textarea "Unfortunately, unless there’s a really good reason, (I don’t know that terThey …" at bounding box center [257, 292] width 217 height 43
click at [312, 294] on textarea "Unfortunately, unless there’s a really good reason, (I don’t know that there’s …" at bounding box center [257, 292] width 217 height 43
click at [355, 303] on textarea "Unfortunately, unless there’s a really good reason, (I don’t know that there’s …" at bounding box center [257, 292] width 217 height 43
type textarea "Unfortunately, unless there’s a really good reason, (I don’t know that there’s …"
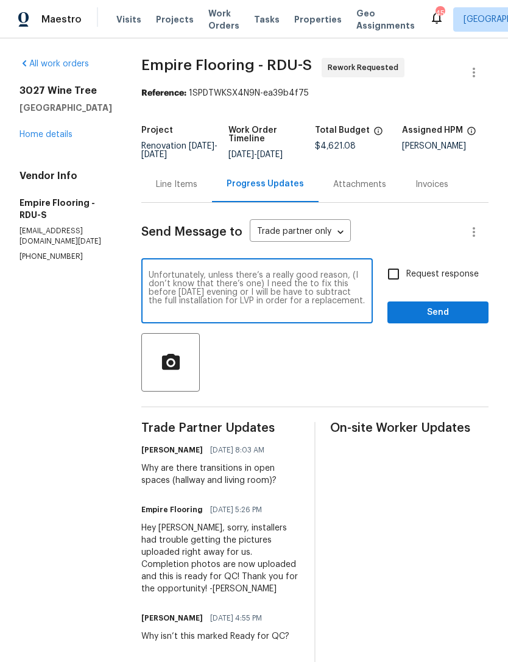
click at [392, 287] on input "Request response" at bounding box center [394, 274] width 26 height 26
checkbox input "true"
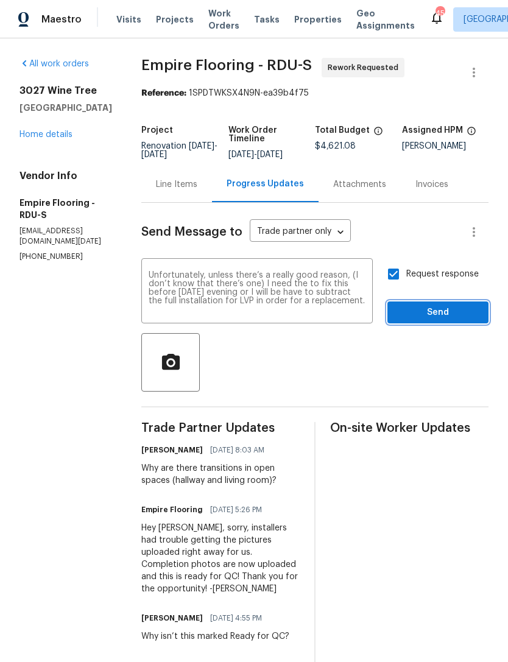
click at [453, 321] on span "Send" at bounding box center [438, 312] width 82 height 15
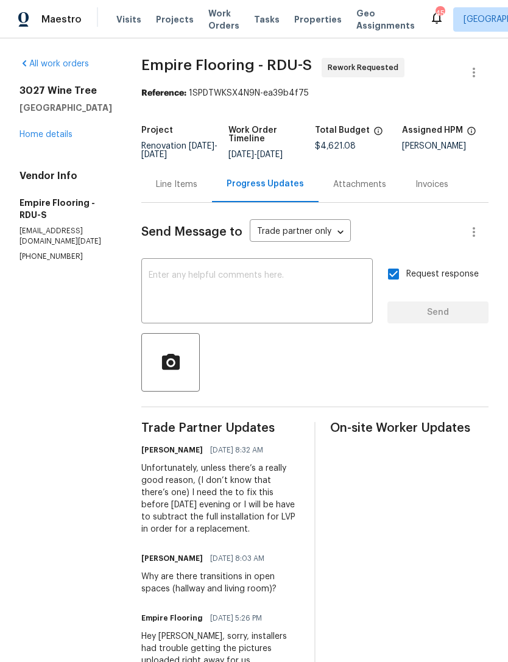
click at [48, 133] on link "Home details" at bounding box center [46, 134] width 53 height 9
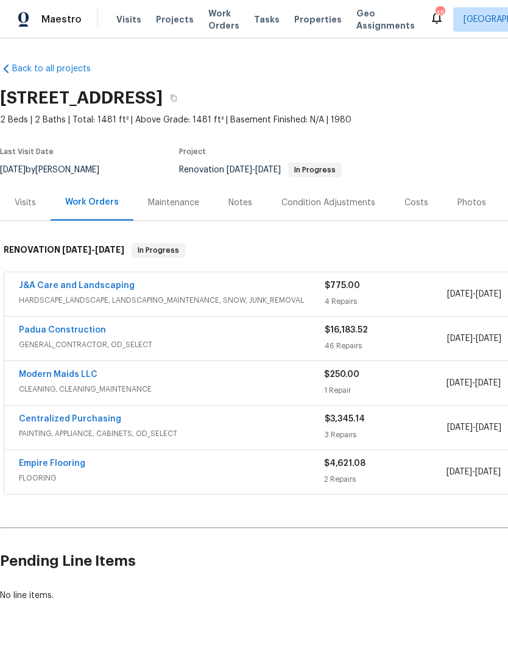
click at [65, 377] on link "Modern Maids LLC" at bounding box center [58, 375] width 79 height 9
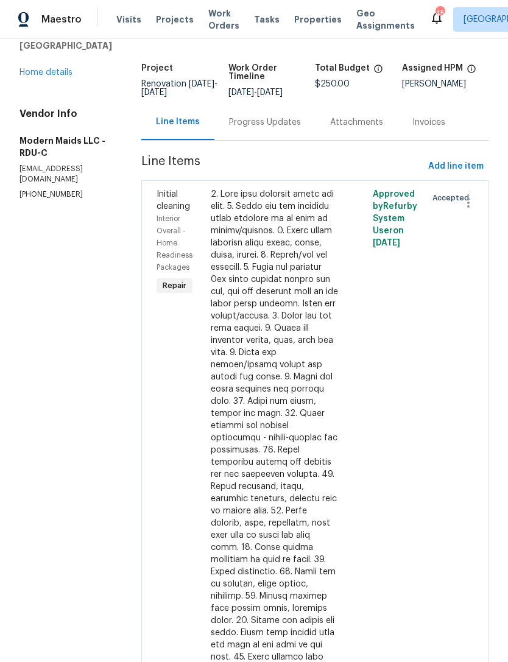
scroll to position [29, 0]
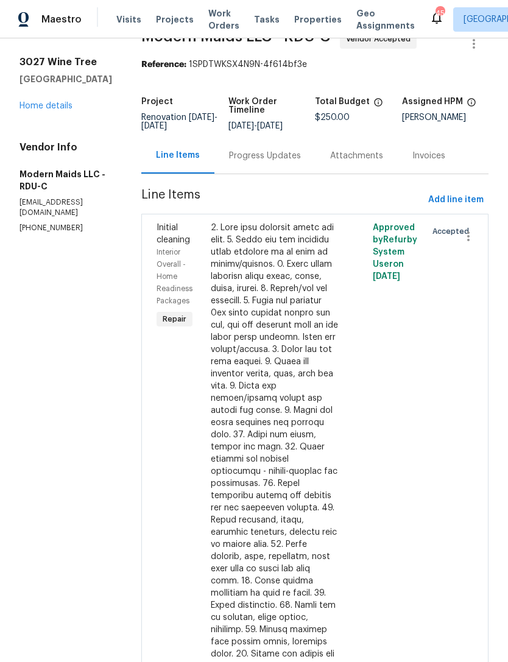
click at [290, 166] on div "Progress Updates" at bounding box center [265, 156] width 101 height 36
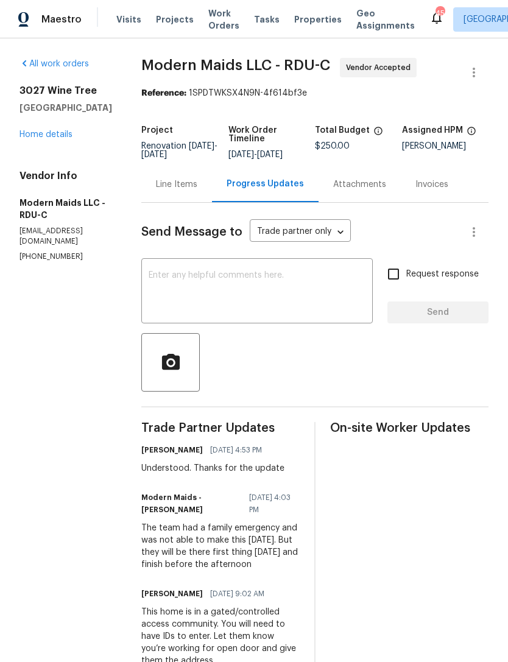
click at [54, 138] on link "Home details" at bounding box center [46, 134] width 53 height 9
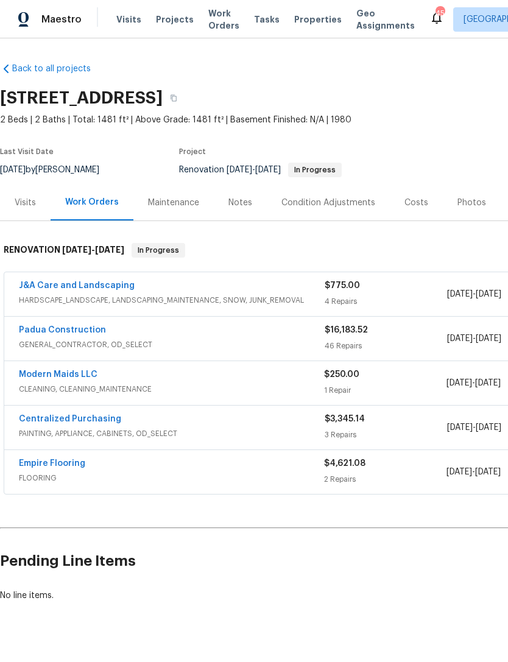
click at [66, 461] on link "Empire Flooring" at bounding box center [52, 464] width 66 height 9
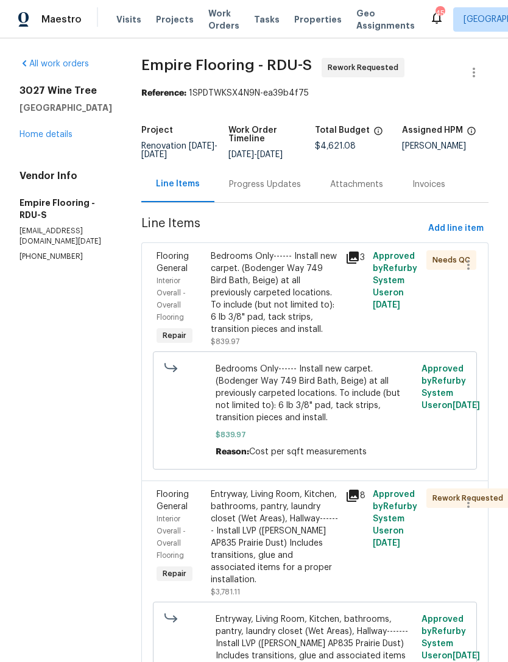
click at [275, 191] on div "Progress Updates" at bounding box center [265, 185] width 72 height 12
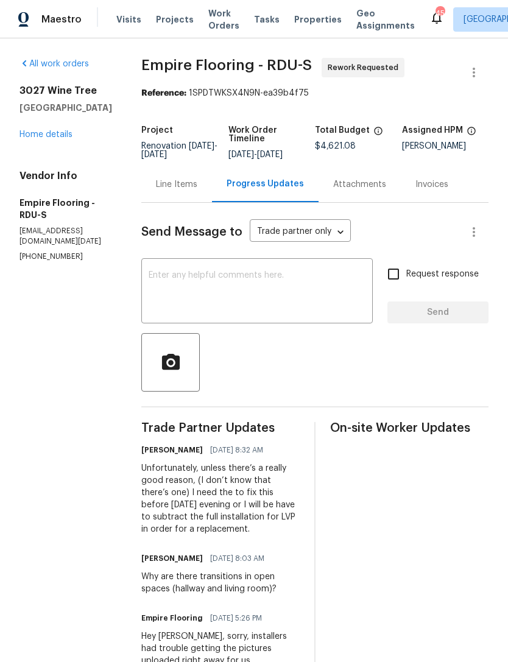
click at [254, 297] on textarea at bounding box center [257, 292] width 217 height 43
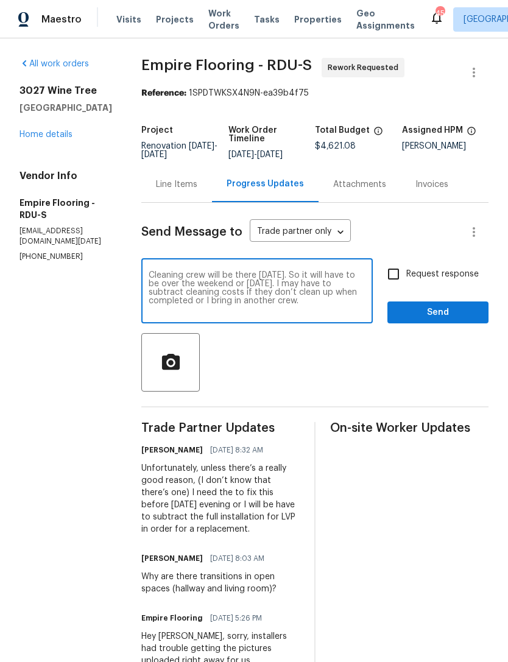
type textarea "Cleaning crew will be there today. So it will have to be over the weekend or Mo…"
click at [397, 286] on input "Request response" at bounding box center [394, 274] width 26 height 26
checkbox input "true"
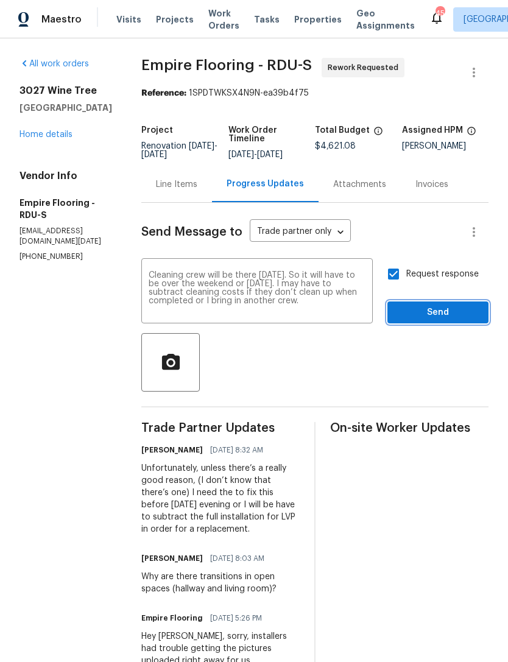
click at [447, 321] on span "Send" at bounding box center [438, 312] width 82 height 15
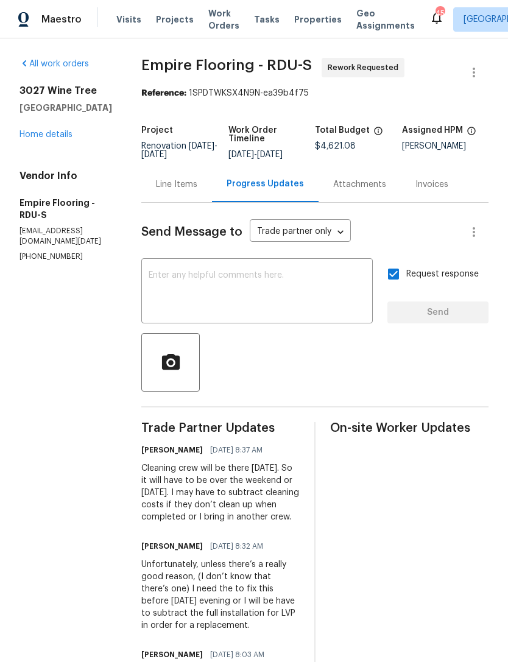
click at [51, 134] on link "Home details" at bounding box center [46, 134] width 53 height 9
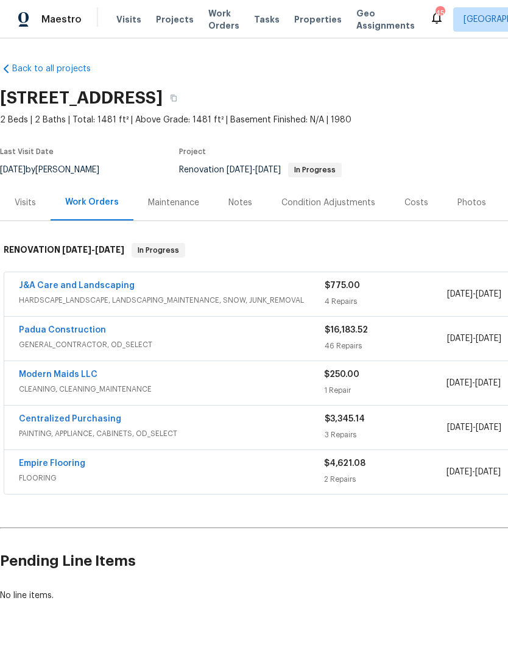
click at [246, 204] on div "Notes" at bounding box center [241, 203] width 24 height 12
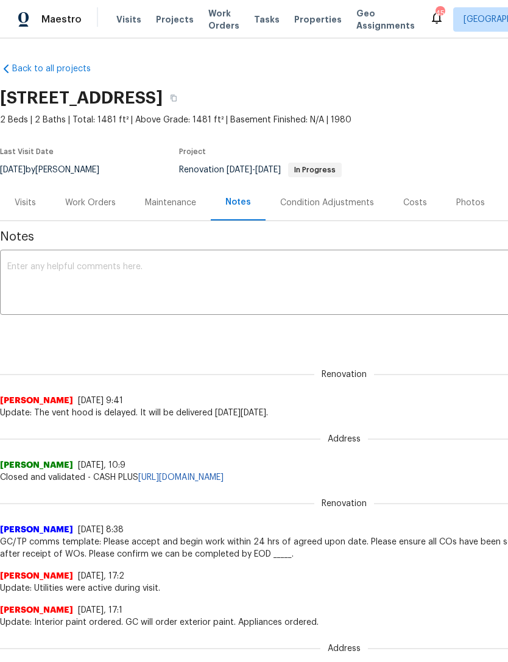
click at [106, 274] on textarea at bounding box center [344, 284] width 674 height 43
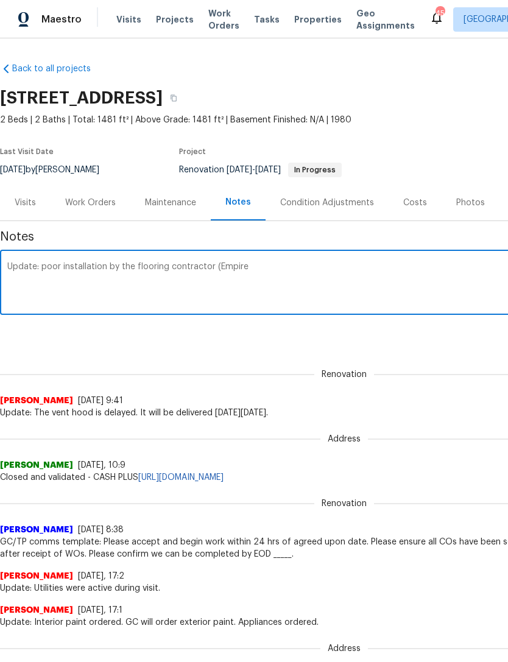
type textarea "Update: poor installation by the flooring contractor (Empire)"
click at [20, 264] on textarea "Update: poor installation by the flooring contractor (Empire)" at bounding box center [344, 284] width 674 height 43
click at [94, 205] on div "Work Orders" at bounding box center [90, 203] width 51 height 12
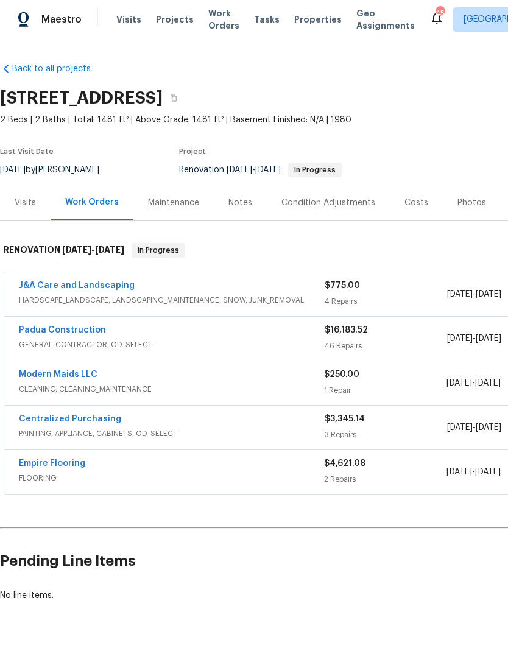
click at [72, 467] on link "Empire Flooring" at bounding box center [52, 464] width 66 height 9
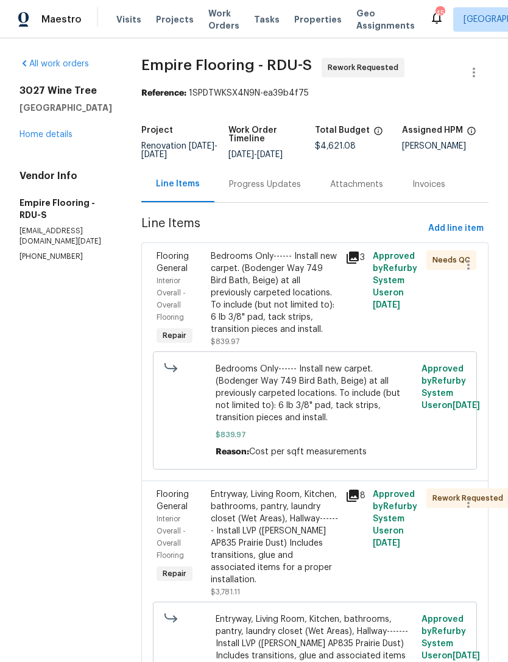
click at [65, 138] on link "Home details" at bounding box center [46, 134] width 53 height 9
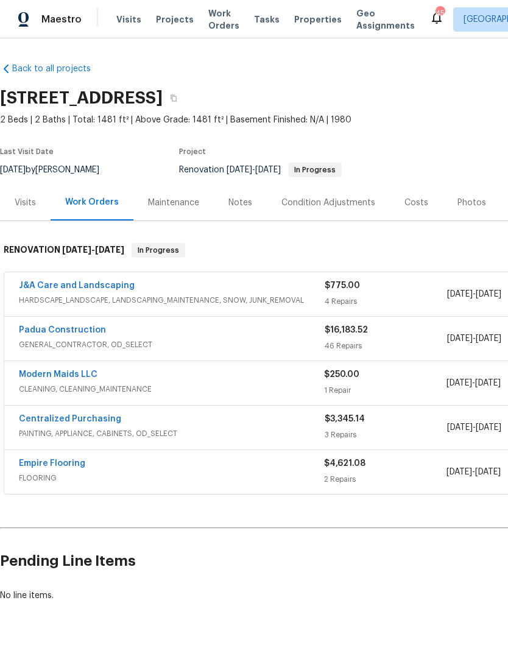
click at [241, 201] on div "Notes" at bounding box center [241, 203] width 24 height 12
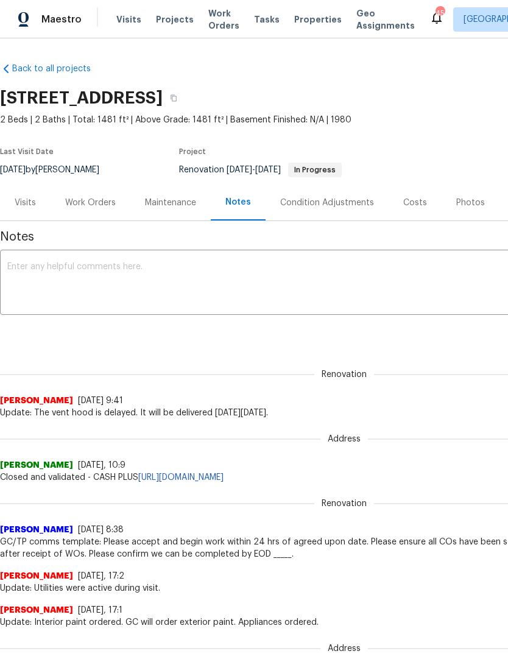
click at [112, 276] on textarea at bounding box center [344, 284] width 674 height 43
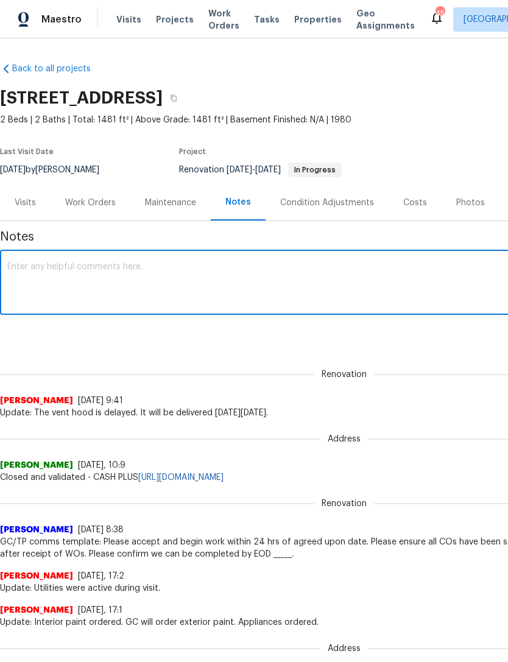
paste textarea "Update: poor installation by the flooring contractor (Empire)"
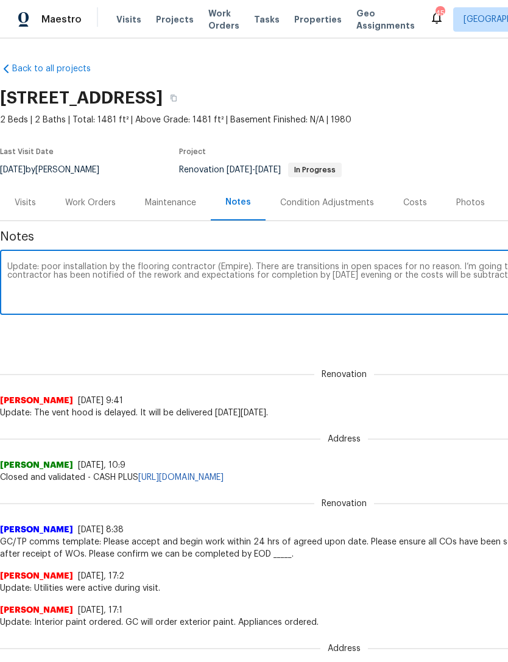
scroll to position [0, 180]
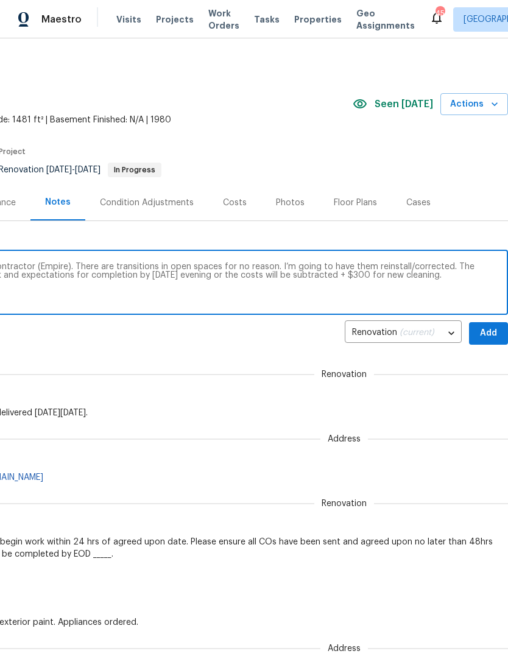
type textarea "Update: poor installation by the flooring contractor (Empire). There are transi…"
click at [494, 333] on span "Add" at bounding box center [489, 333] width 20 height 15
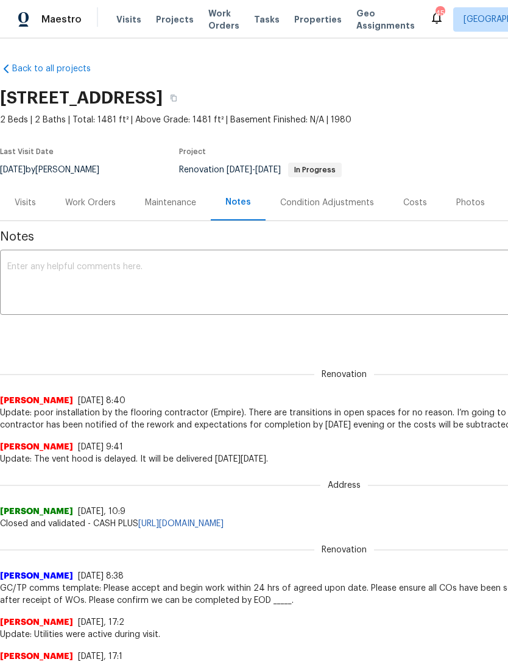
scroll to position [0, 0]
click at [86, 207] on div "Work Orders" at bounding box center [90, 203] width 51 height 12
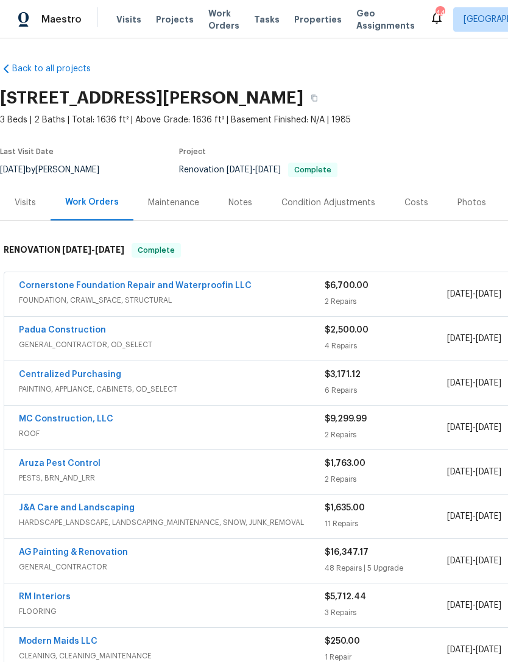
scroll to position [-1, -1]
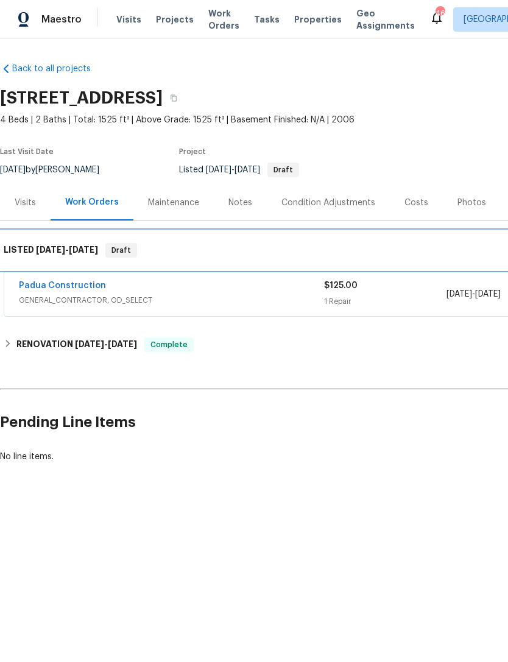
click at [153, 242] on div "LISTED 9/3/25 - 9/3/25 Draft" at bounding box center [344, 250] width 689 height 39
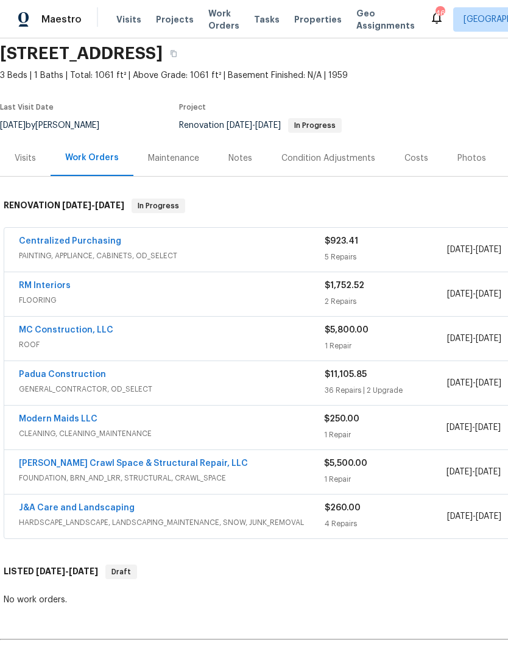
scroll to position [45, 0]
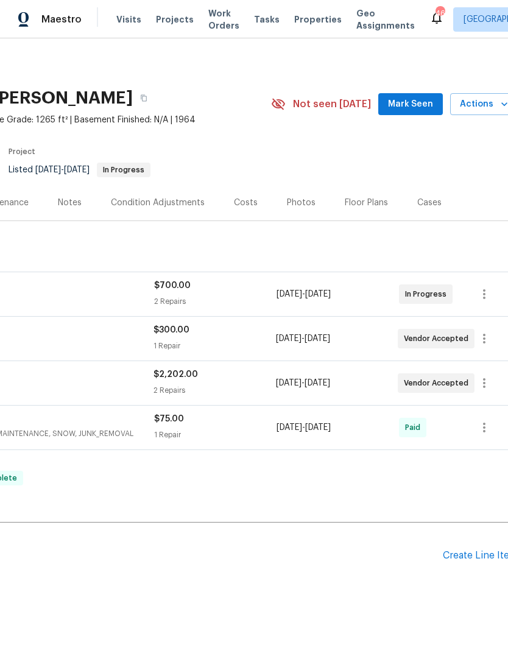
scroll to position [0, 171]
click at [411, 98] on span "Mark Seen" at bounding box center [410, 104] width 45 height 15
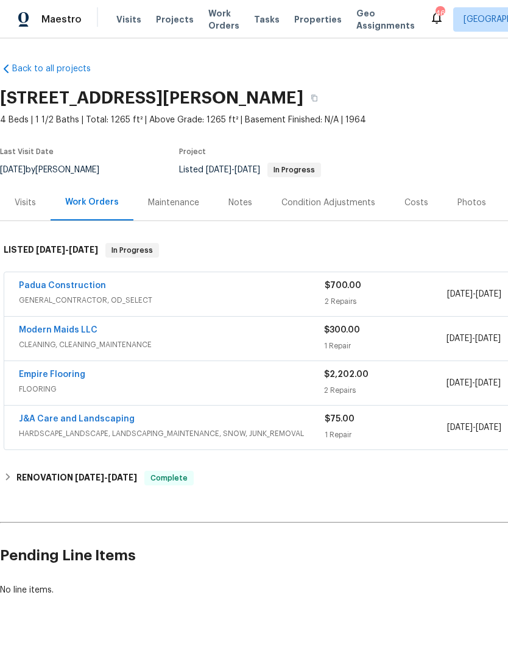
scroll to position [0, 0]
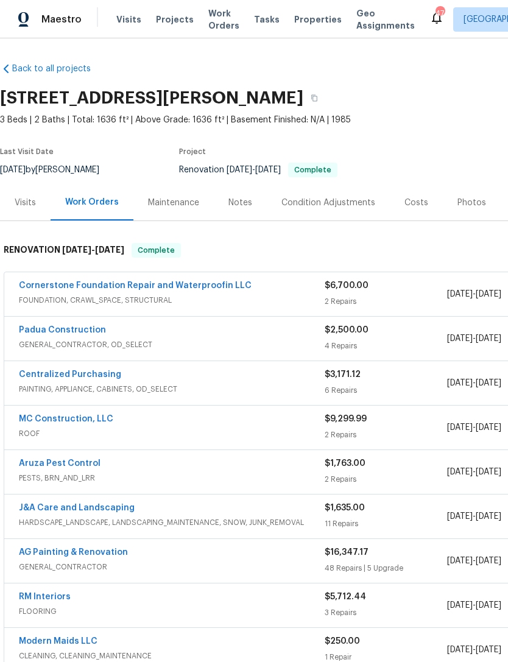
click at [246, 204] on div "Notes" at bounding box center [241, 203] width 24 height 12
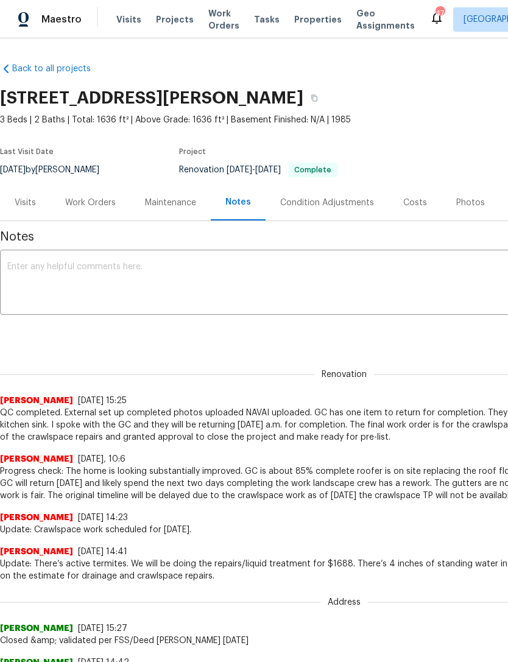
click at [88, 274] on textarea at bounding box center [344, 284] width 674 height 43
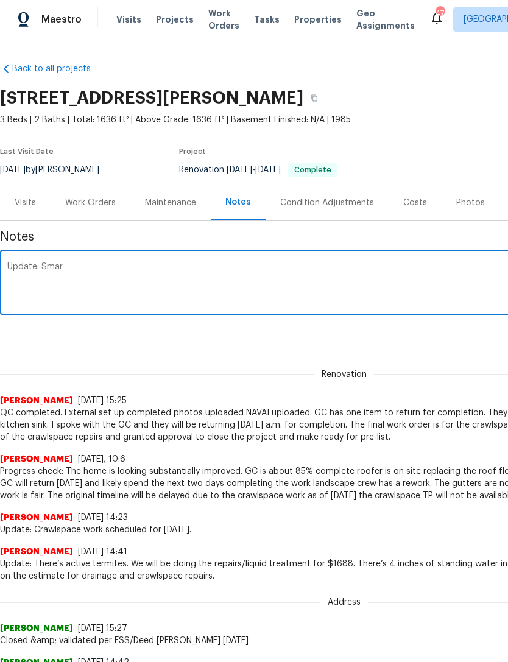
click at [52, 264] on textarea "Update: Smar" at bounding box center [344, 284] width 674 height 43
click at [43, 263] on textarea "Update: Smar" at bounding box center [344, 284] width 674 height 43
click at [40, 264] on textarea "Update: External Listing Smar" at bounding box center [344, 284] width 674 height 43
click at [179, 343] on div "Renovation 4231a368-ba24-4324-880d-e350b2d79b69 ​ Add" at bounding box center [344, 333] width 689 height 23
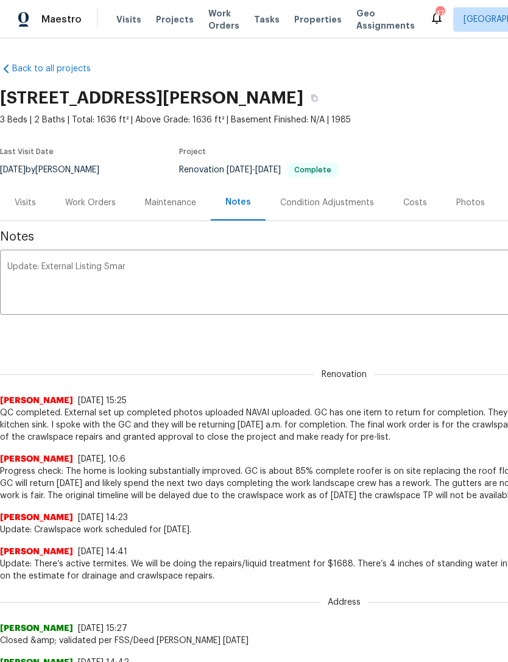
click at [39, 263] on textarea "Update: External Listing Smar" at bounding box center [344, 284] width 674 height 43
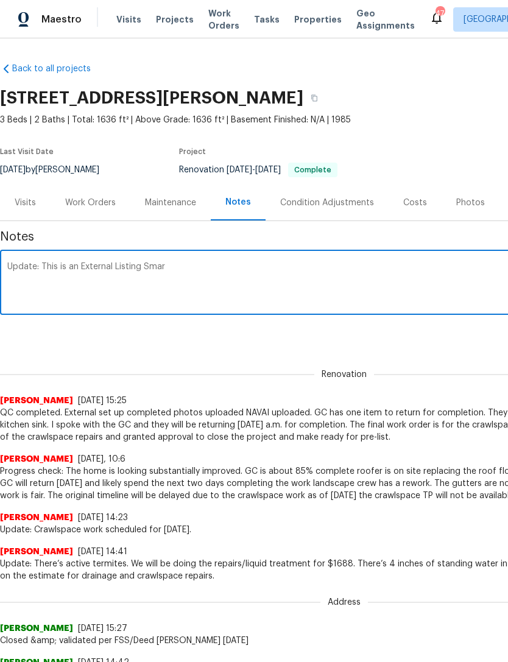
click at [172, 264] on textarea "Update: This is an External Listing Smar" at bounding box center [344, 284] width 674 height 43
click at [136, 271] on textarea "Update: This is an External Listing Smar" at bounding box center [344, 284] width 674 height 43
click at [176, 272] on textarea "Update: This is an External Listing. Smar" at bounding box center [344, 284] width 674 height 43
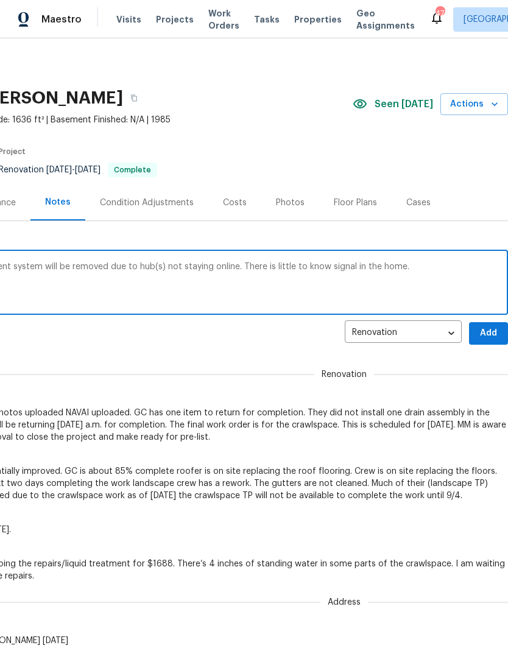
type textarea "Update: This is an External Listing. SmartRent system will be removed due to hu…"
click at [491, 332] on span "Add" at bounding box center [489, 333] width 20 height 15
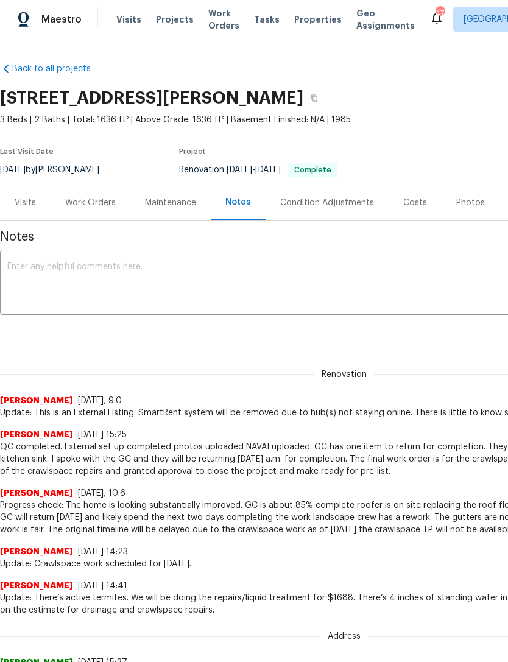
scroll to position [0, 0]
click at [92, 207] on div "Work Orders" at bounding box center [90, 203] width 51 height 12
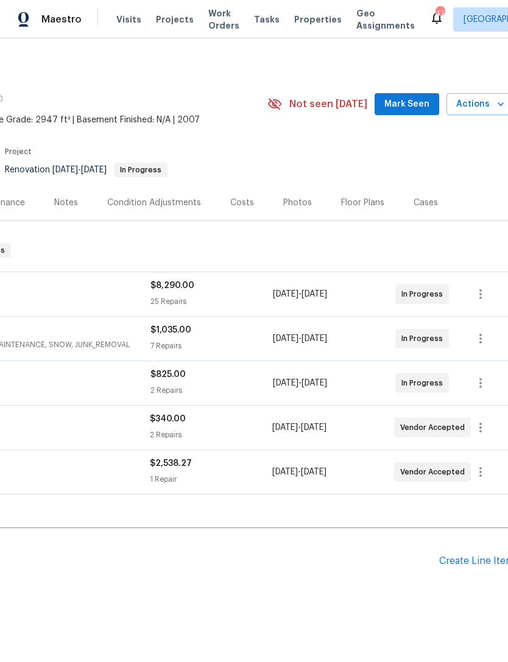
scroll to position [0, 172]
click at [413, 103] on span "Mark Seen" at bounding box center [409, 104] width 45 height 15
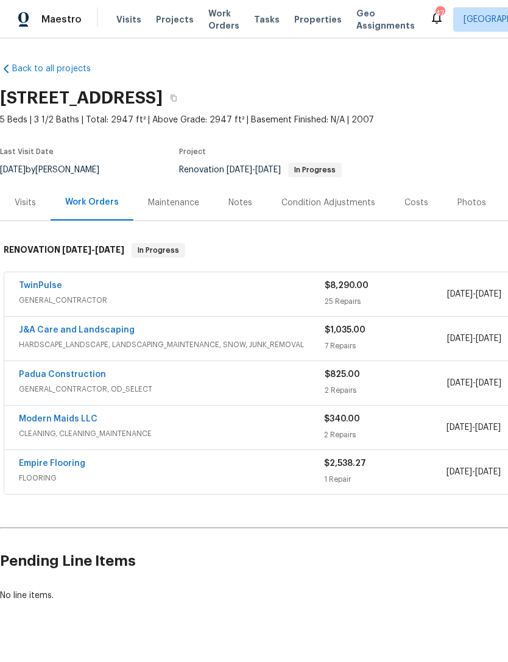
scroll to position [0, 0]
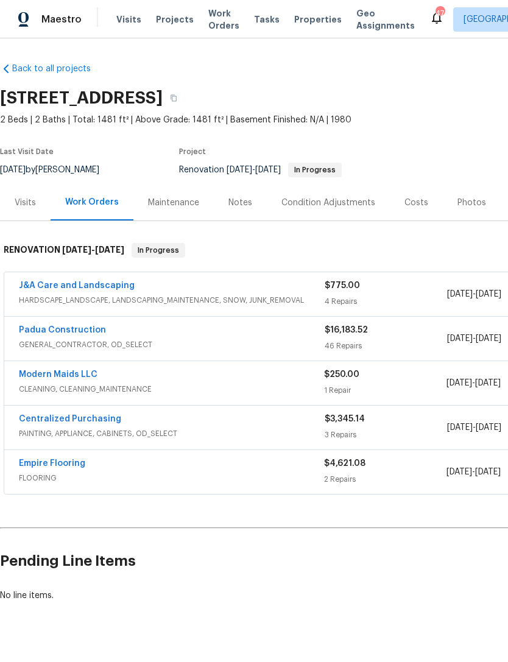
click at [62, 465] on link "Empire Flooring" at bounding box center [52, 464] width 66 height 9
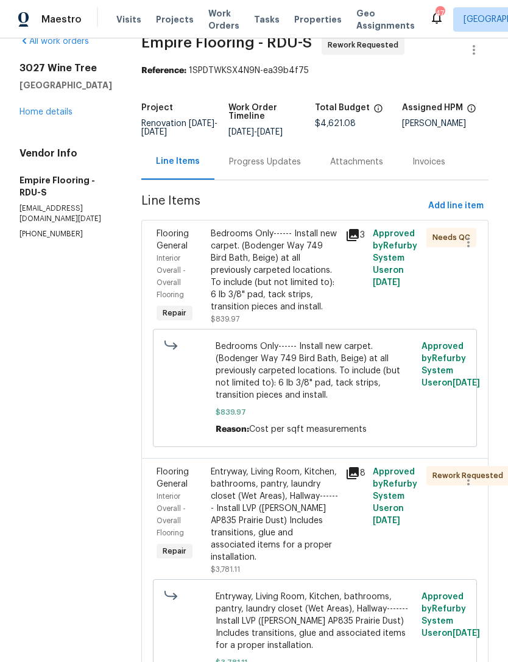
scroll to position [40, 0]
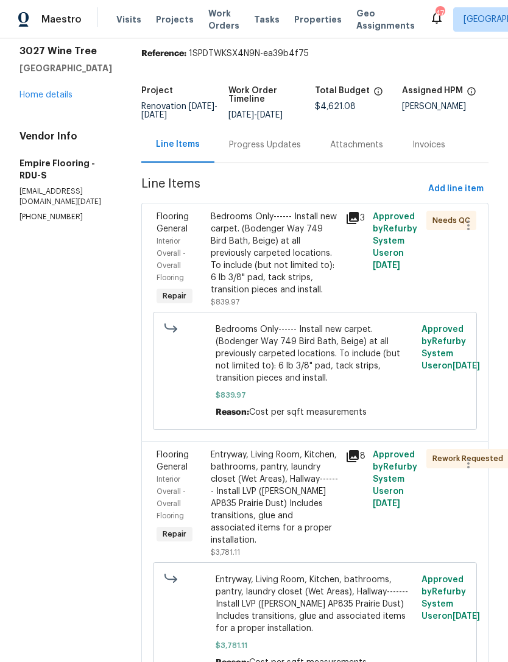
click at [282, 151] on div "Progress Updates" at bounding box center [265, 145] width 72 height 12
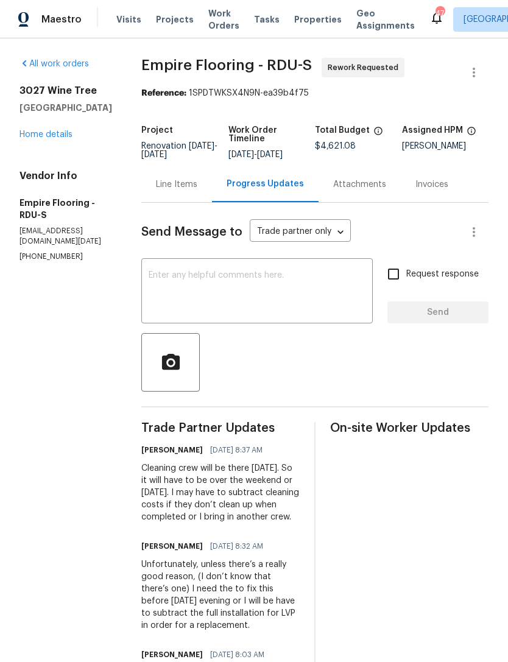
click at [204, 186] on div "Line Items" at bounding box center [176, 184] width 71 height 36
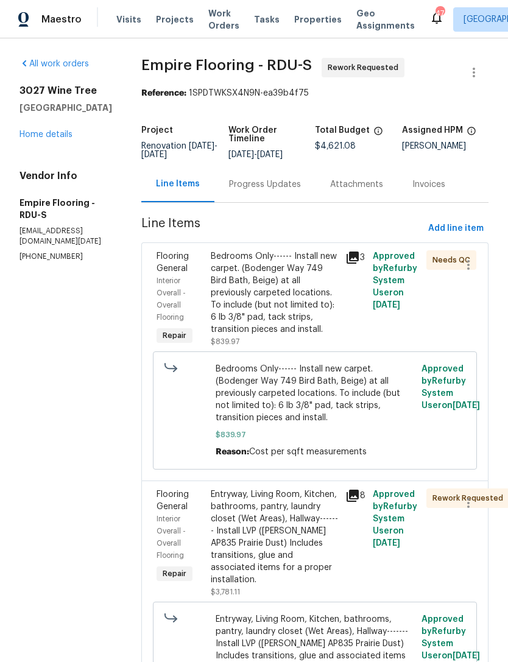
click at [51, 137] on link "Home details" at bounding box center [46, 134] width 53 height 9
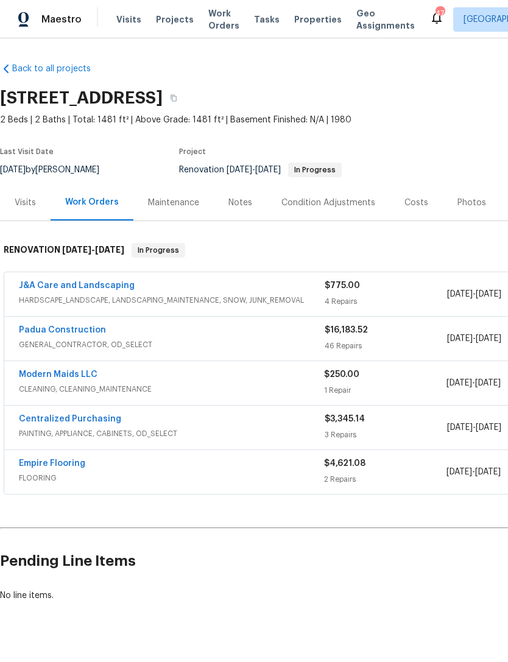
click at [62, 465] on link "Empire Flooring" at bounding box center [52, 464] width 66 height 9
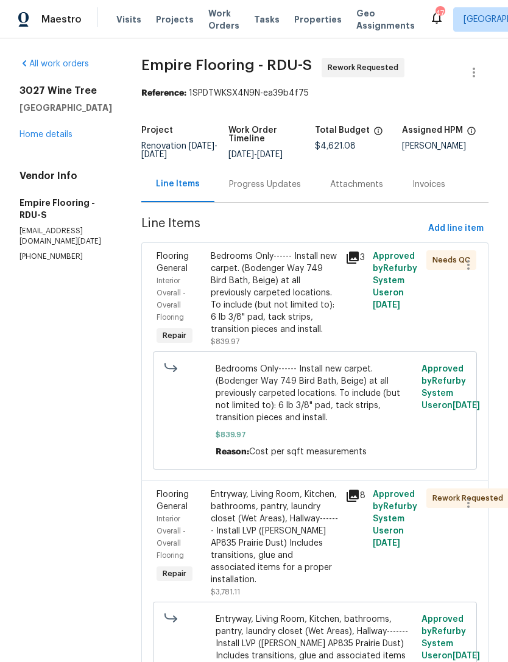
click at [359, 502] on icon at bounding box center [353, 496] width 12 height 12
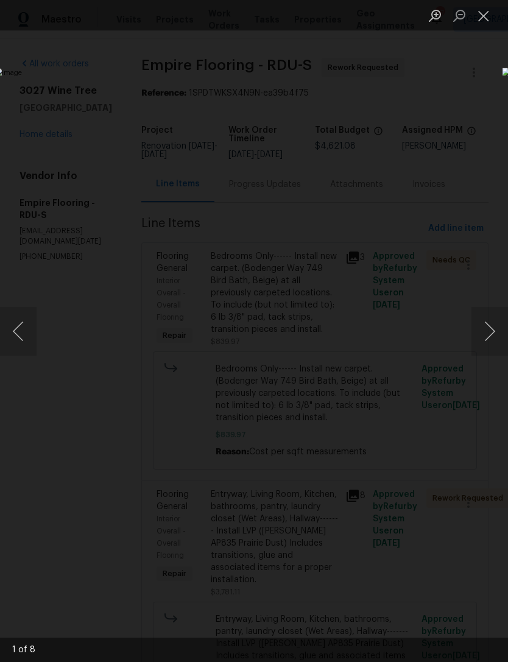
click at [494, 336] on button "Next image" at bounding box center [490, 331] width 37 height 49
click at [493, 332] on button "Next image" at bounding box center [490, 331] width 37 height 49
click at [492, 327] on button "Next image" at bounding box center [490, 331] width 37 height 49
click at [496, 339] on button "Next image" at bounding box center [490, 331] width 37 height 49
click at [19, 334] on button "Previous image" at bounding box center [18, 331] width 37 height 49
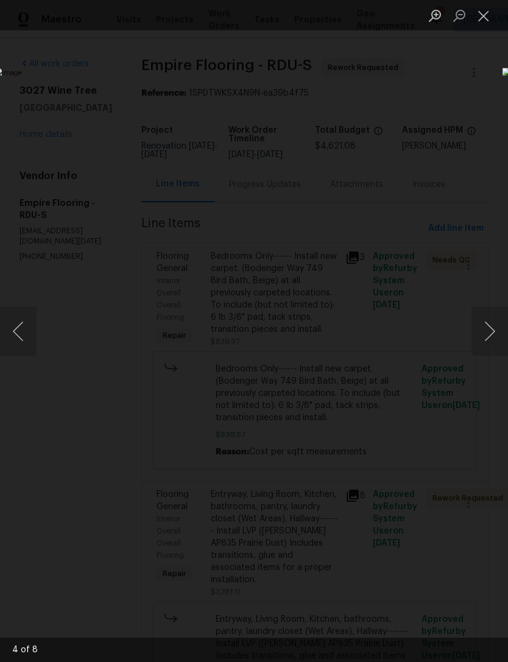
click at [489, 328] on button "Next image" at bounding box center [490, 331] width 37 height 49
click at [495, 330] on button "Next image" at bounding box center [490, 331] width 37 height 49
click at [495, 328] on button "Next image" at bounding box center [490, 331] width 37 height 49
click at [495, 323] on button "Next image" at bounding box center [490, 331] width 37 height 49
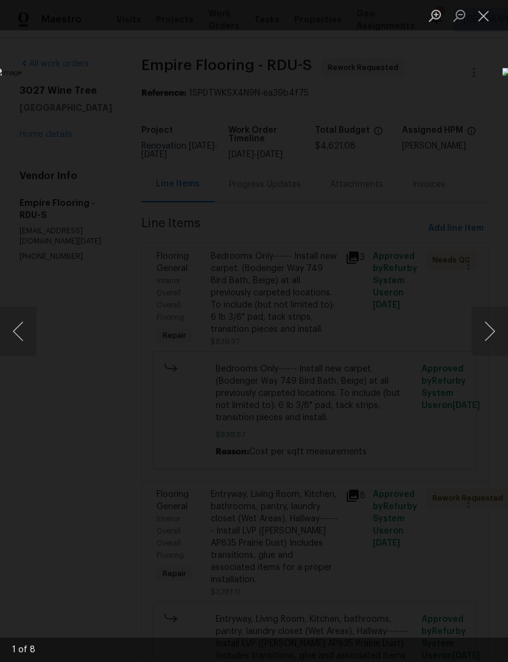
click at [495, 326] on button "Next image" at bounding box center [490, 331] width 37 height 49
click at [496, 320] on button "Next image" at bounding box center [490, 331] width 37 height 49
click at [486, 15] on button "Close lightbox" at bounding box center [484, 15] width 24 height 21
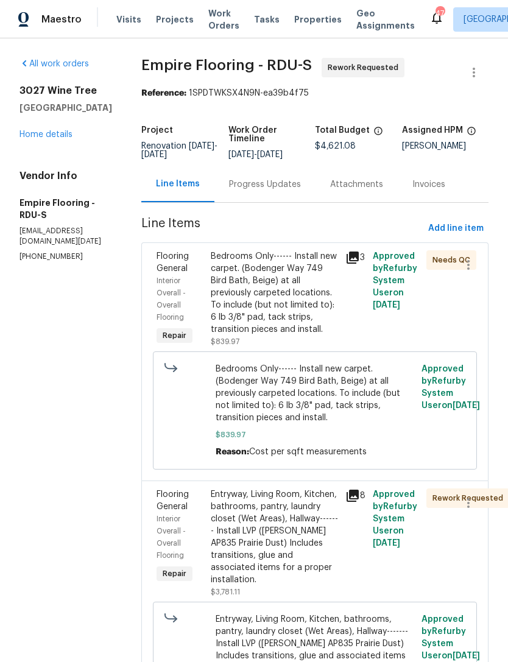
click at [55, 135] on link "Home details" at bounding box center [46, 134] width 53 height 9
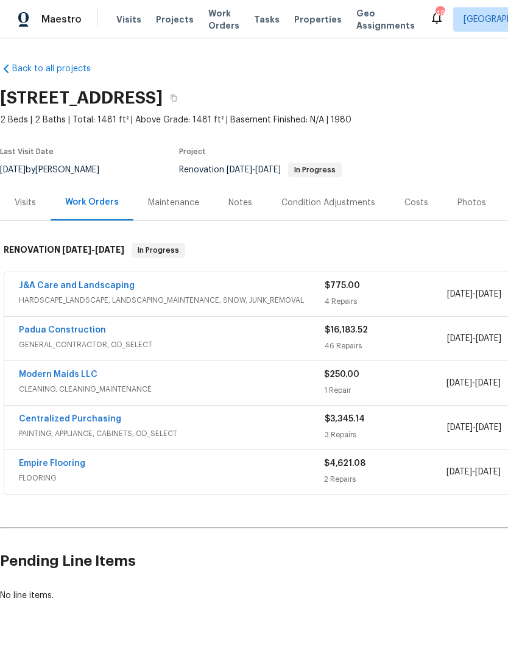
click at [60, 461] on link "Empire Flooring" at bounding box center [52, 464] width 66 height 9
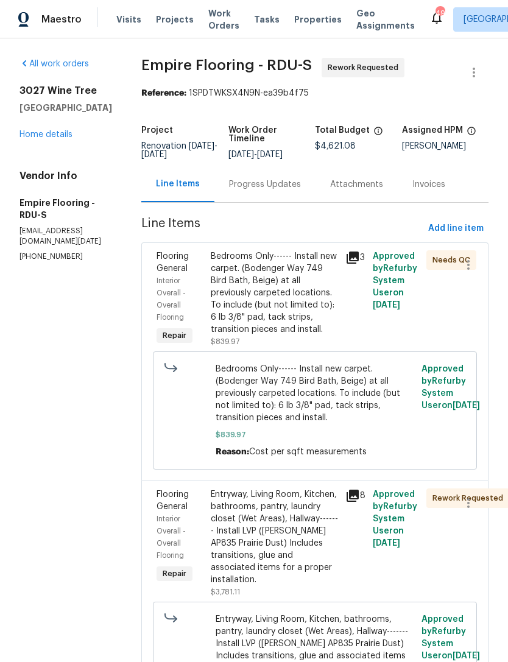
click at [286, 191] on div "Progress Updates" at bounding box center [265, 185] width 72 height 12
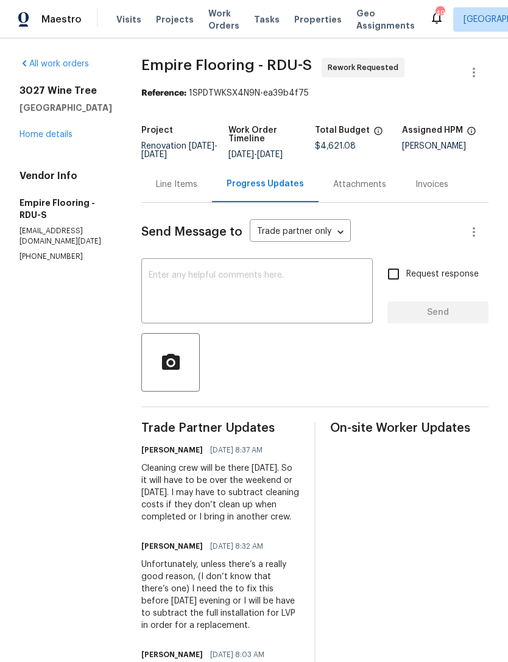
click at [36, 135] on link "Home details" at bounding box center [46, 134] width 53 height 9
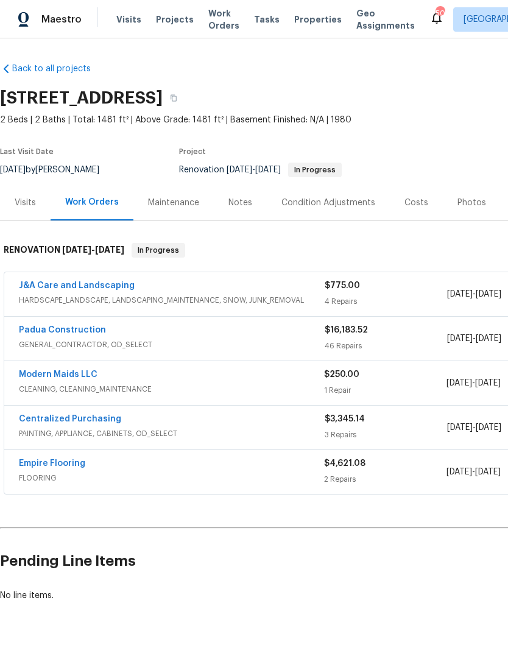
click at [69, 460] on link "Empire Flooring" at bounding box center [52, 464] width 66 height 9
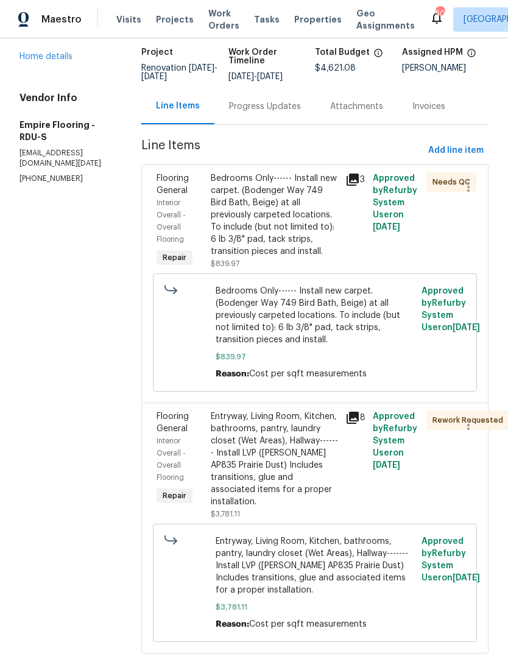
scroll to position [77, 0]
click at [283, 113] on div "Progress Updates" at bounding box center [265, 107] width 72 height 12
